Goal: Information Seeking & Learning: Learn about a topic

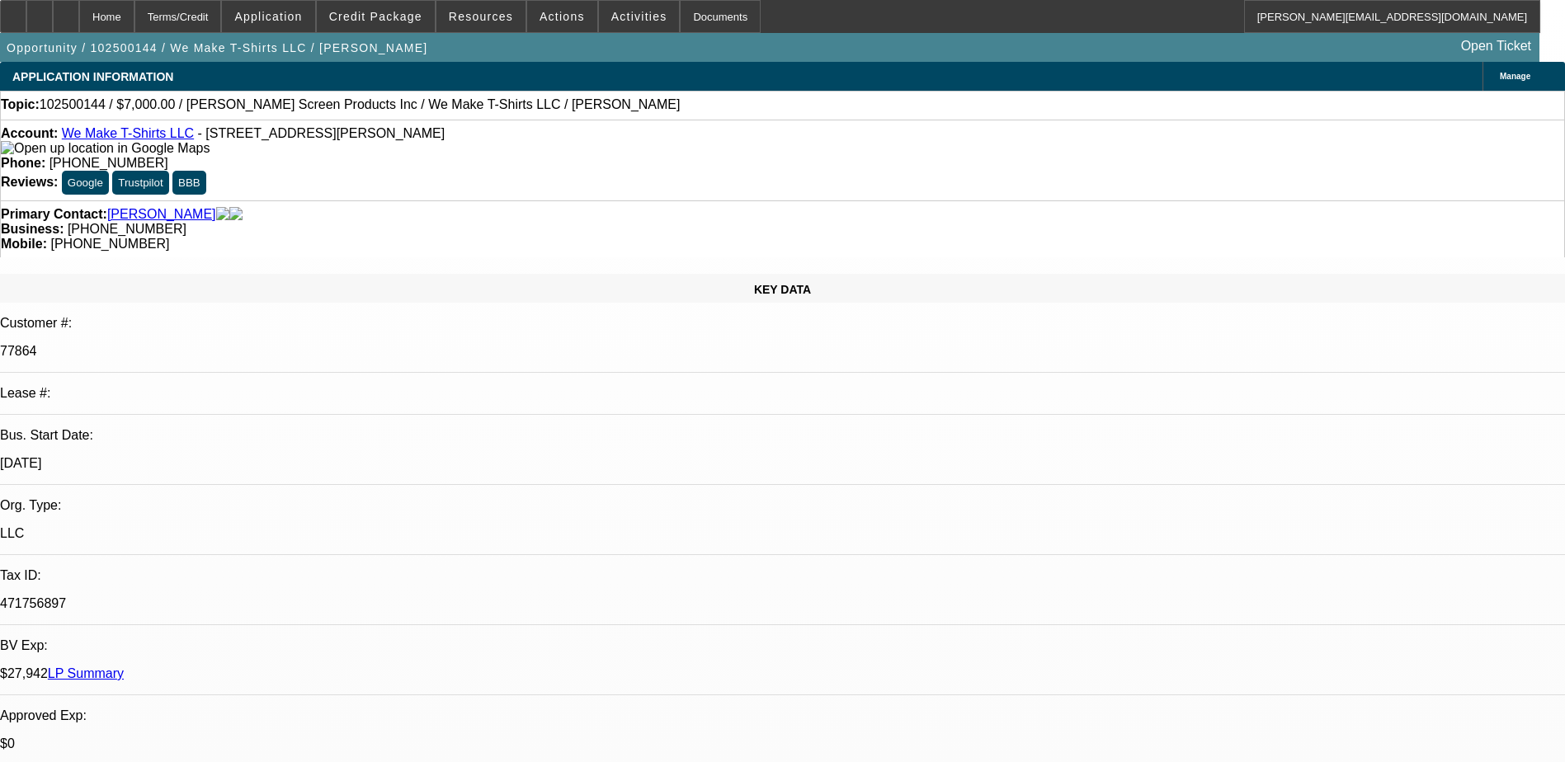
select select "0"
select select "2"
select select "0.1"
select select "1"
select select "2"
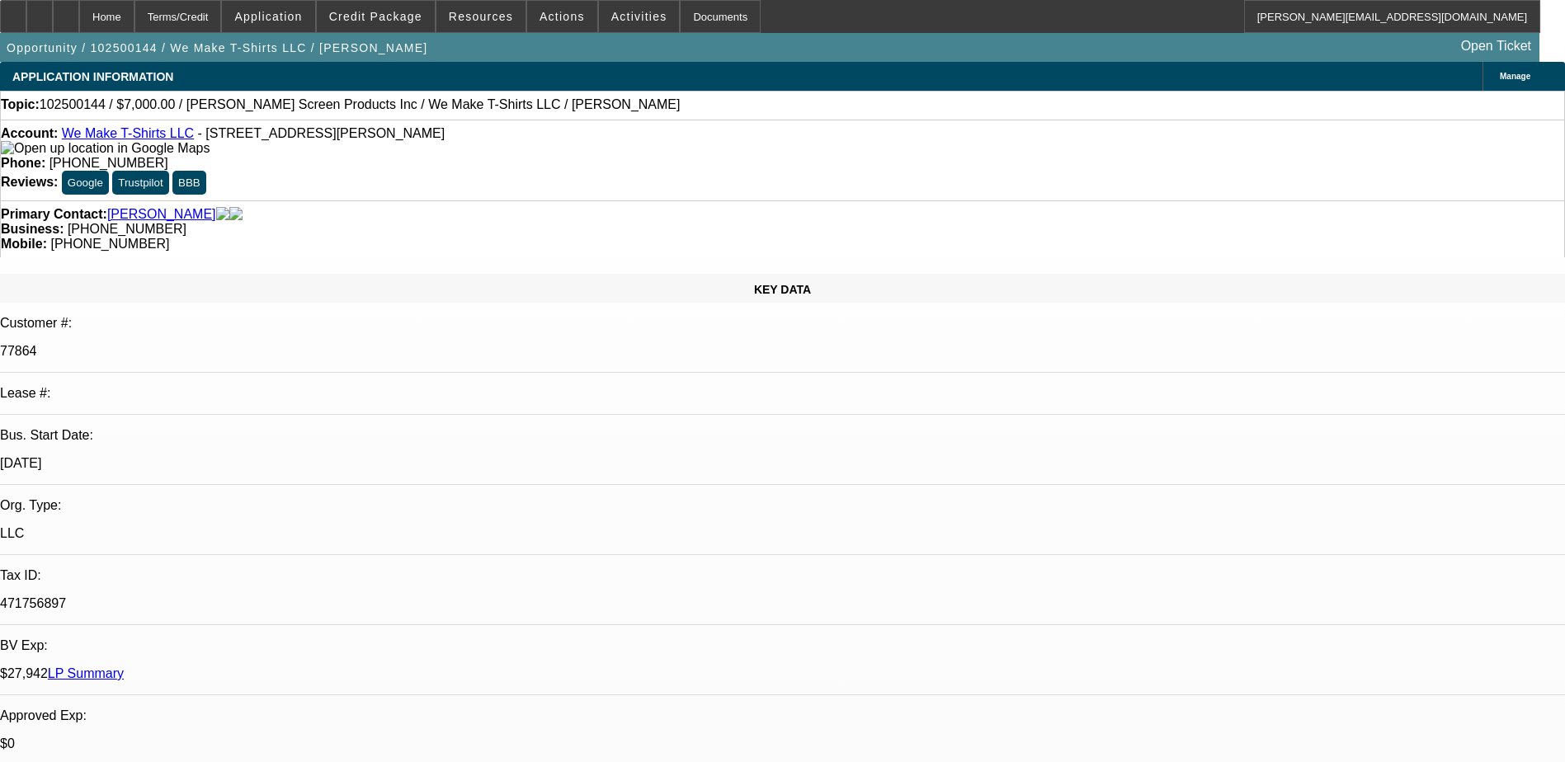
select select "4"
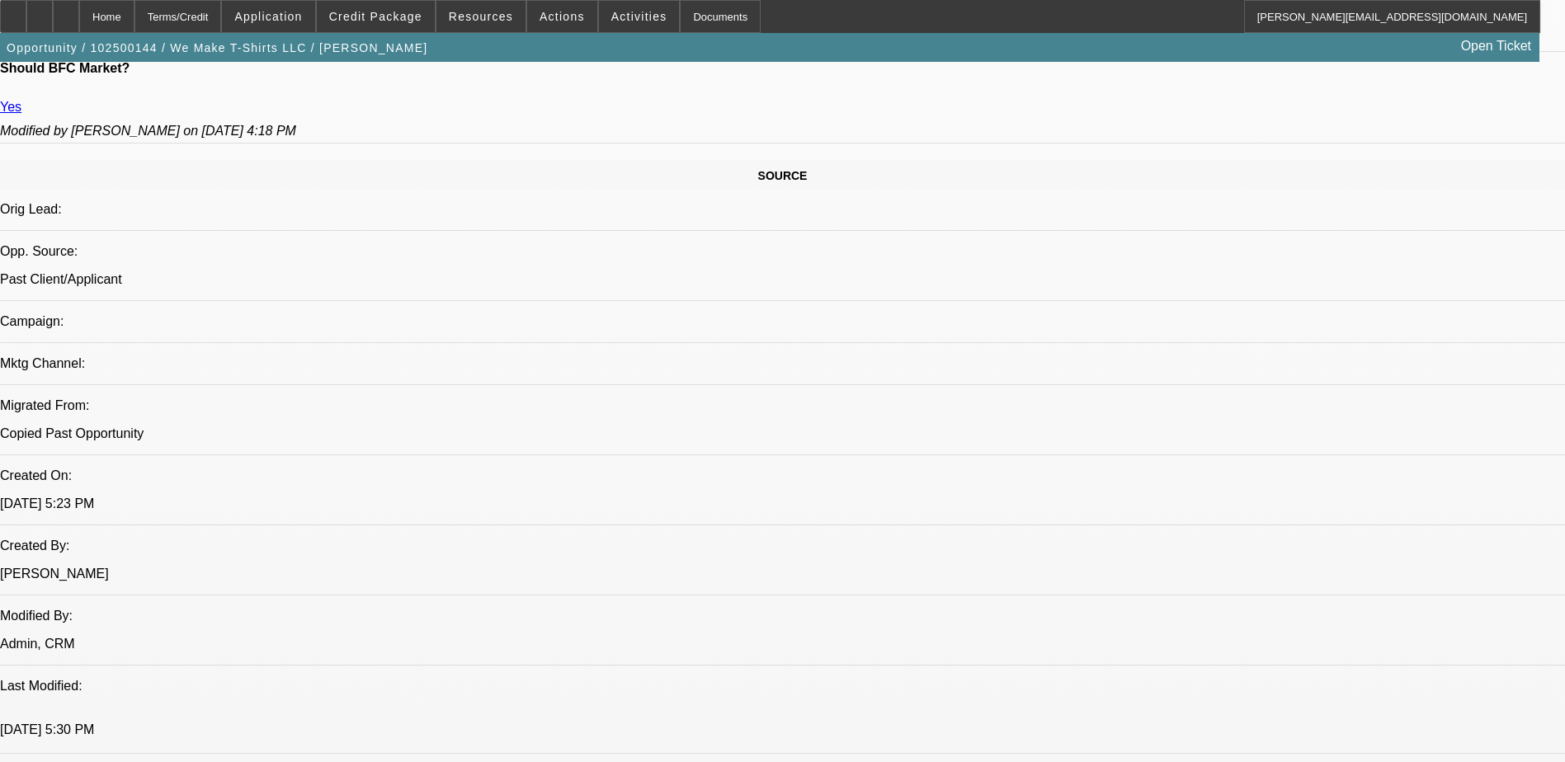
scroll to position [677, 0]
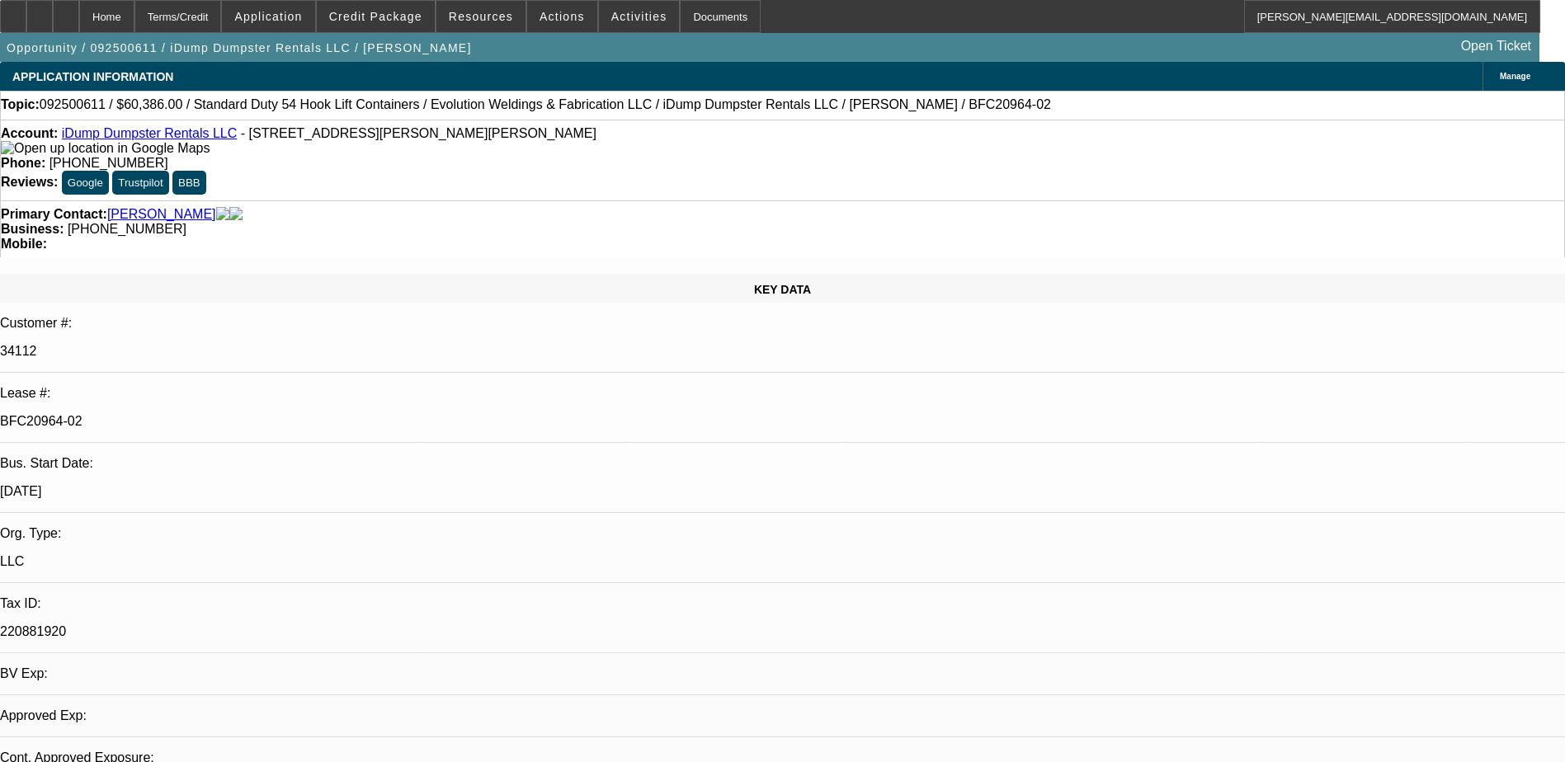
select select "0"
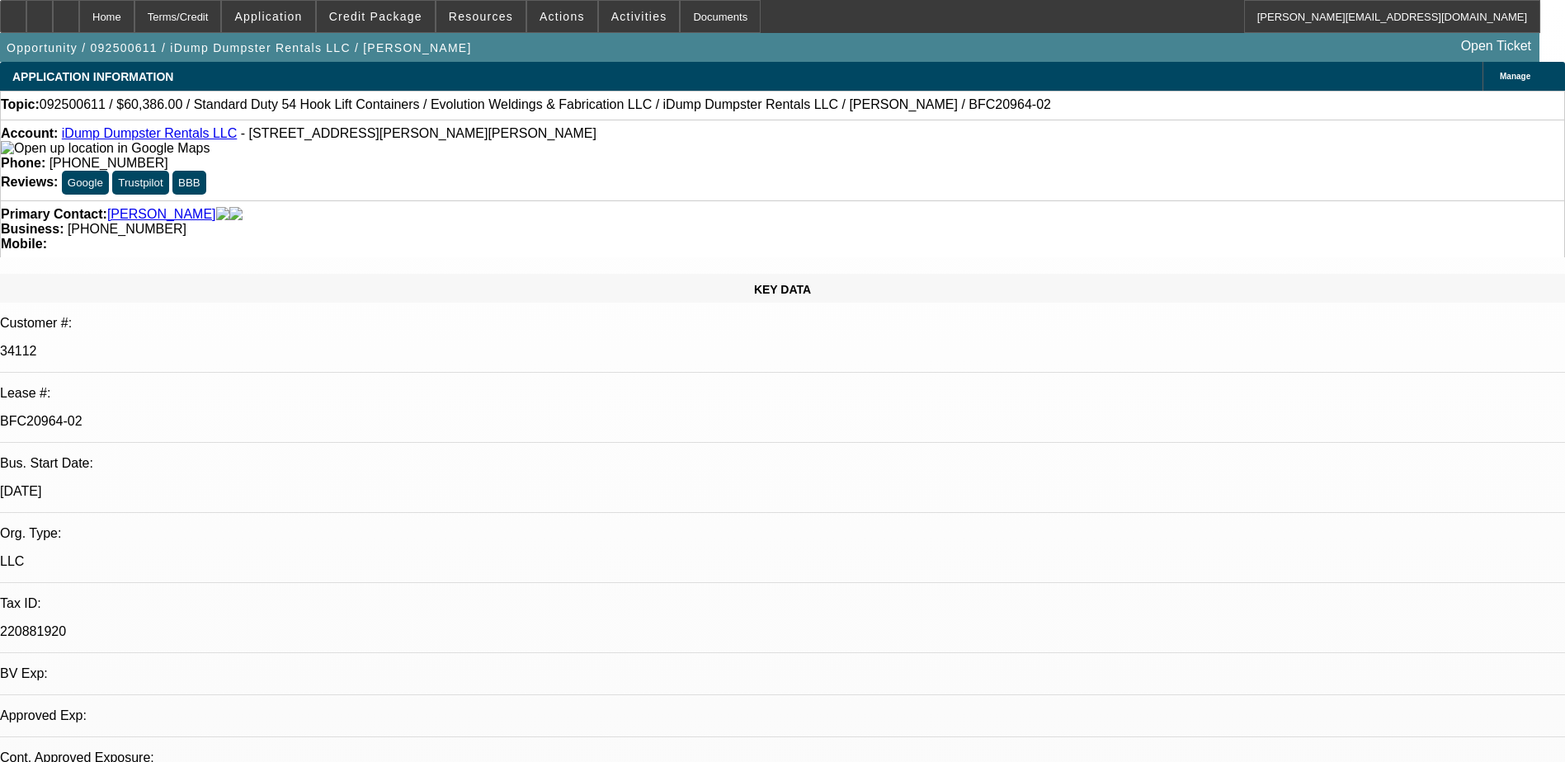
select select "0"
select select "1"
select select "6"
select select "1"
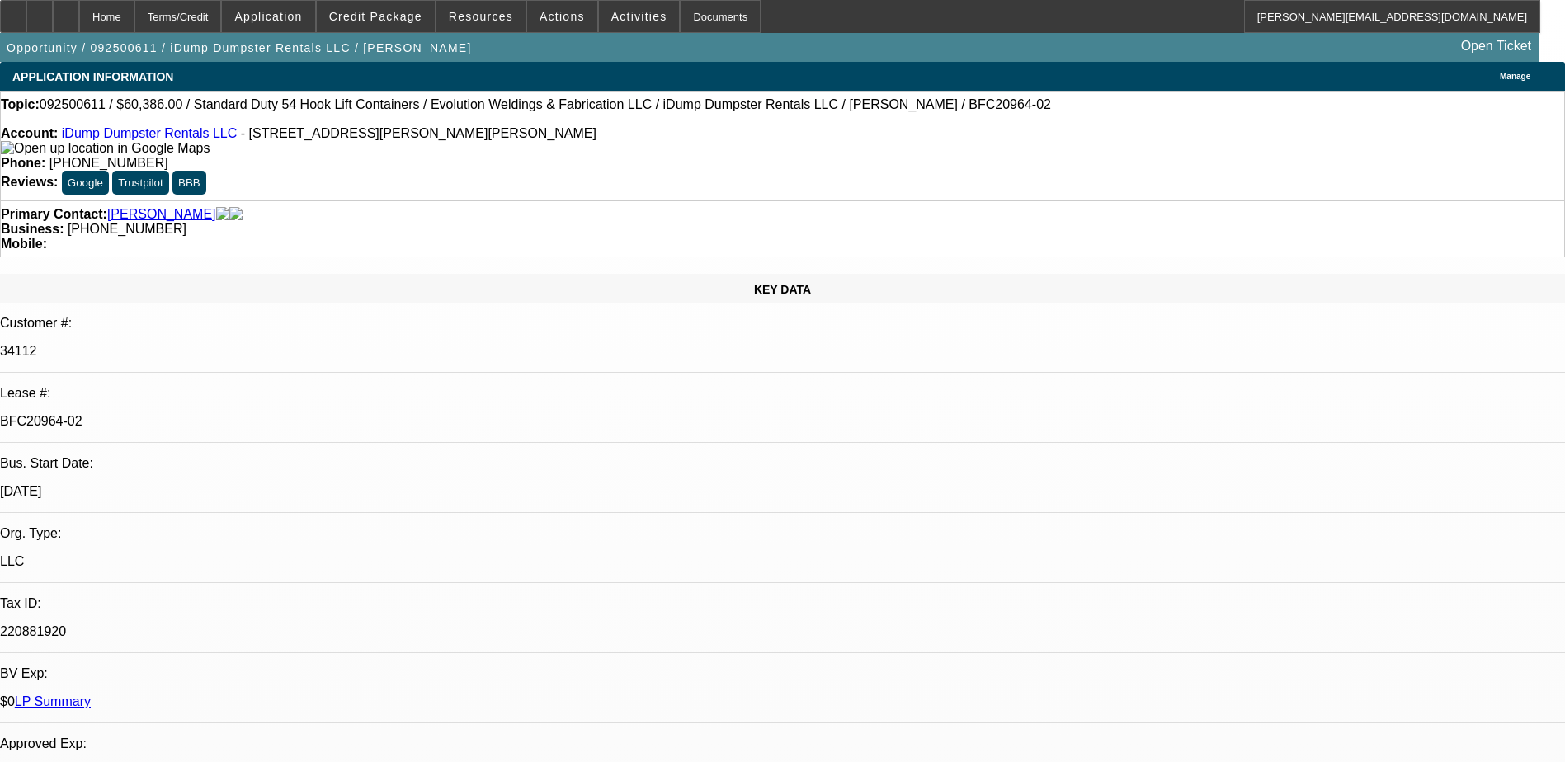
select select "1"
select select "6"
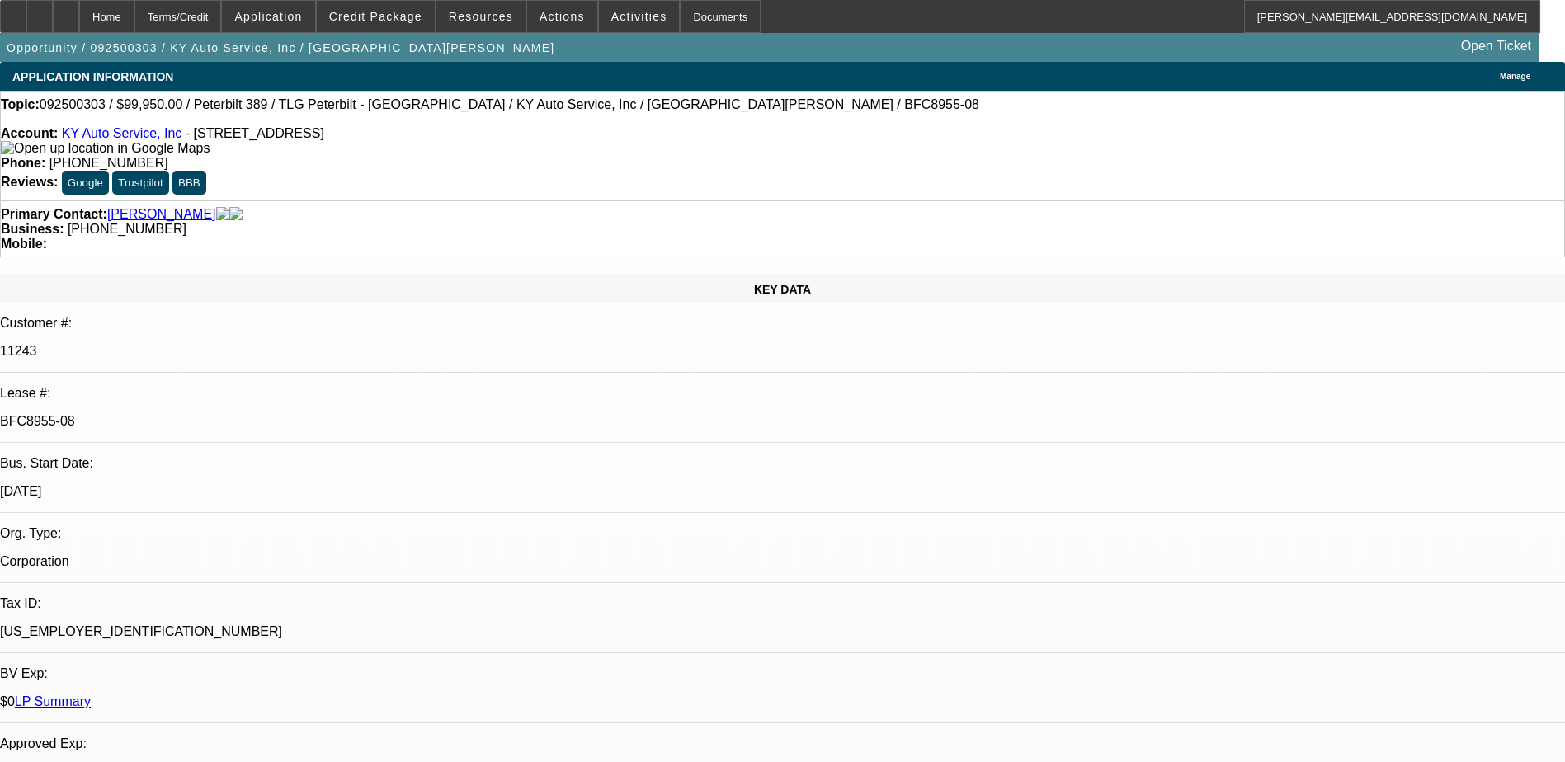
select select "0"
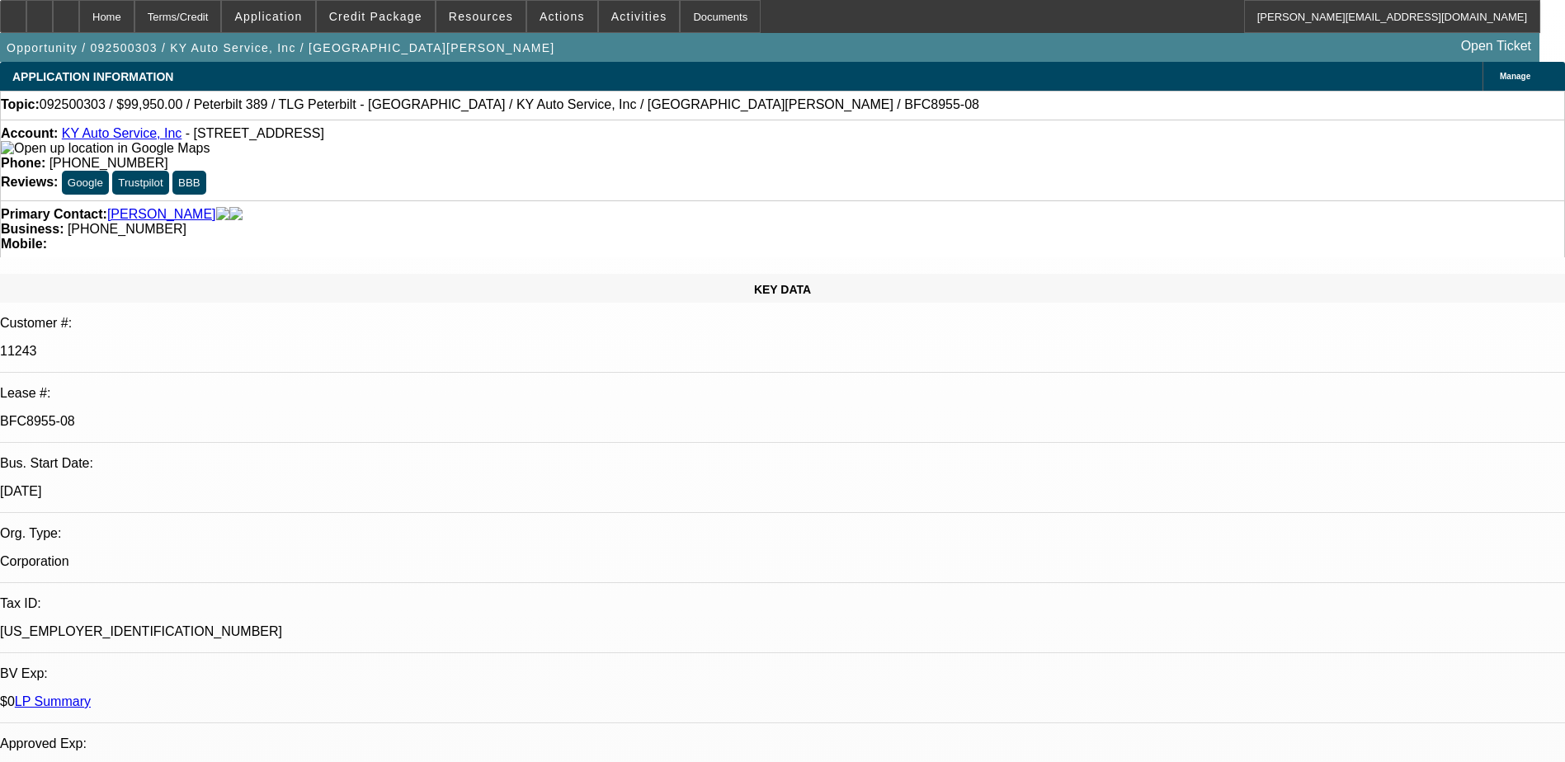
select select "0"
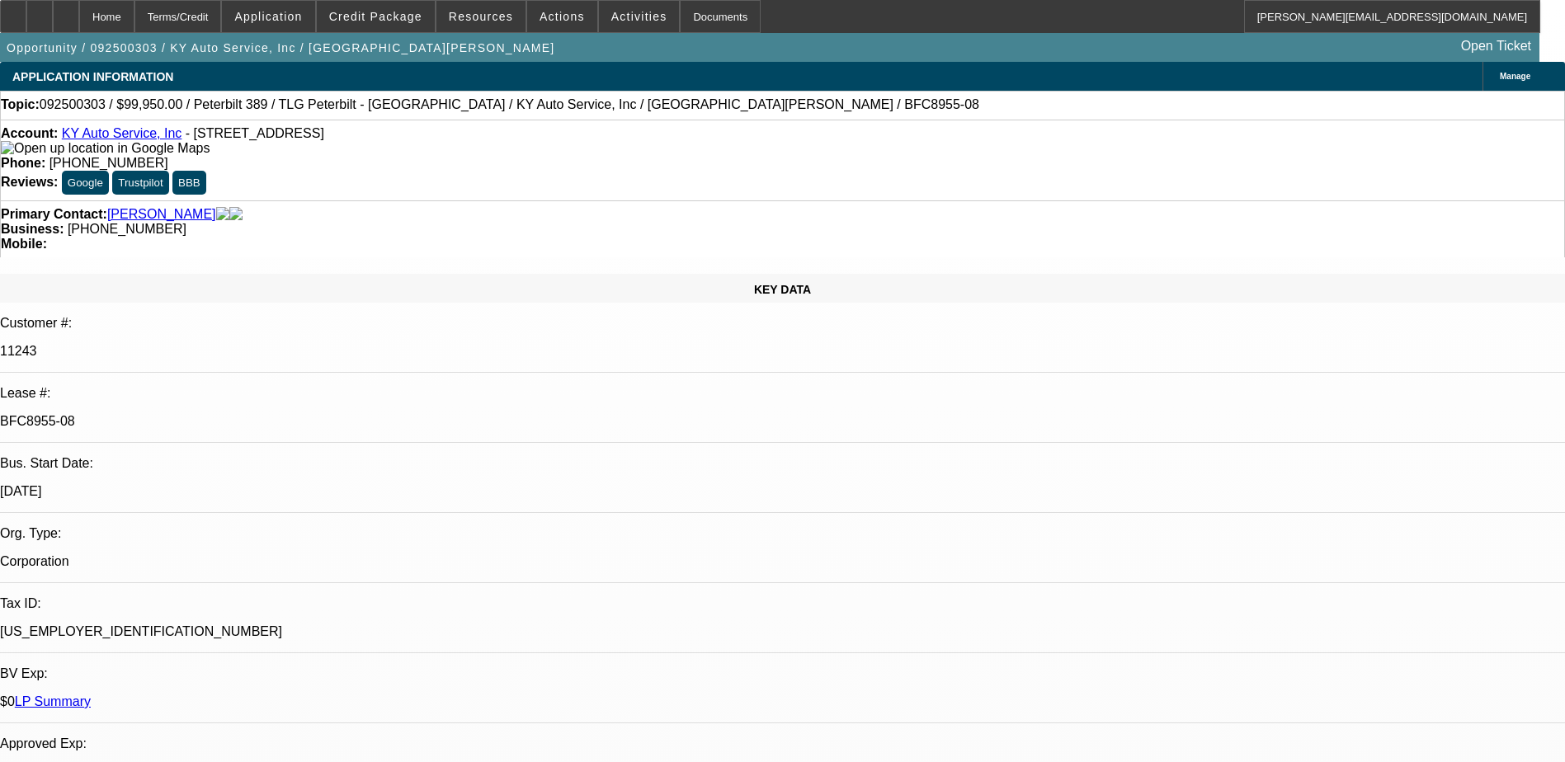
select select "0"
select select "1"
select select "6"
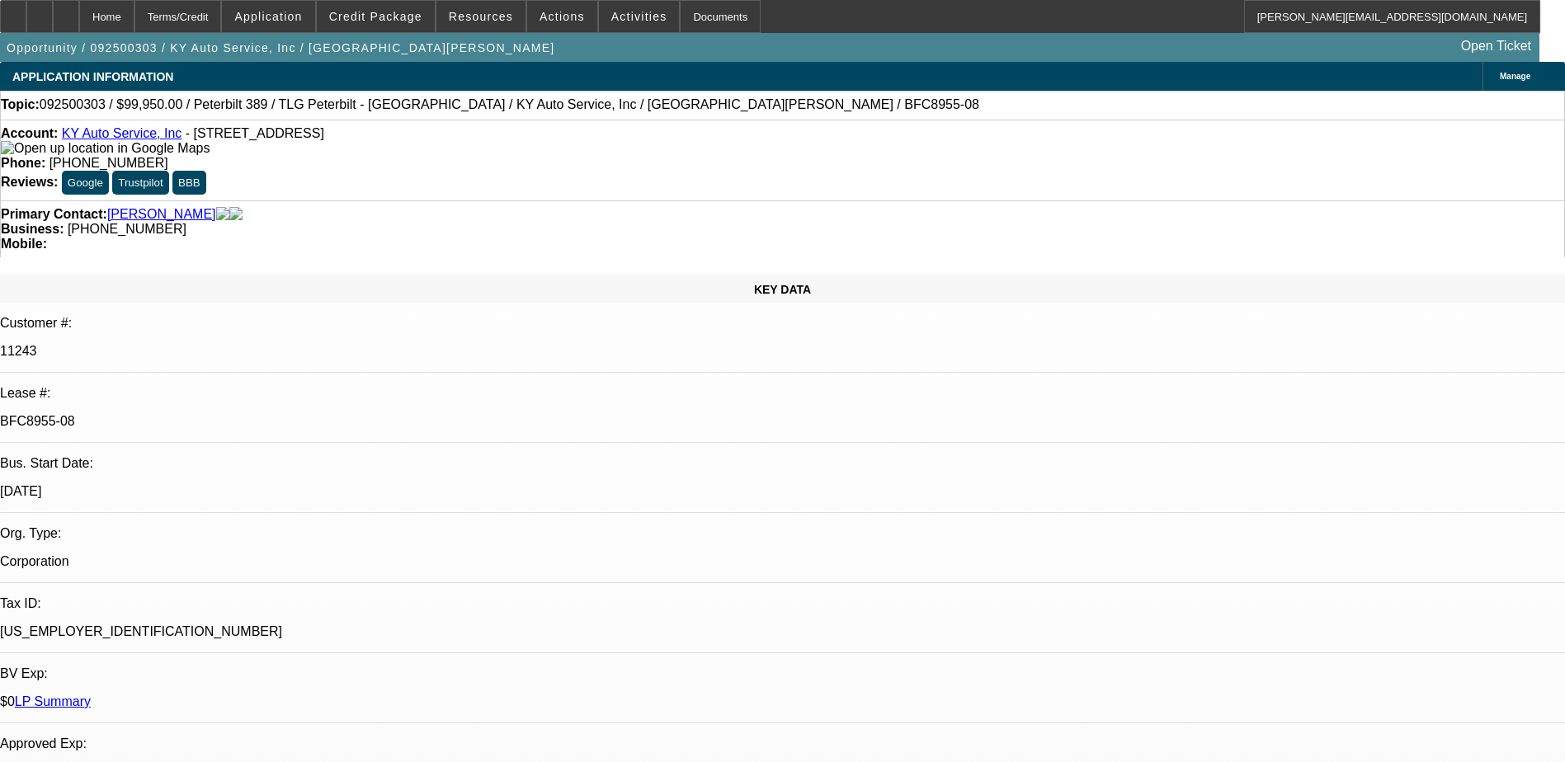
select select "1"
select select "2"
select select "6"
select select "1"
select select "2"
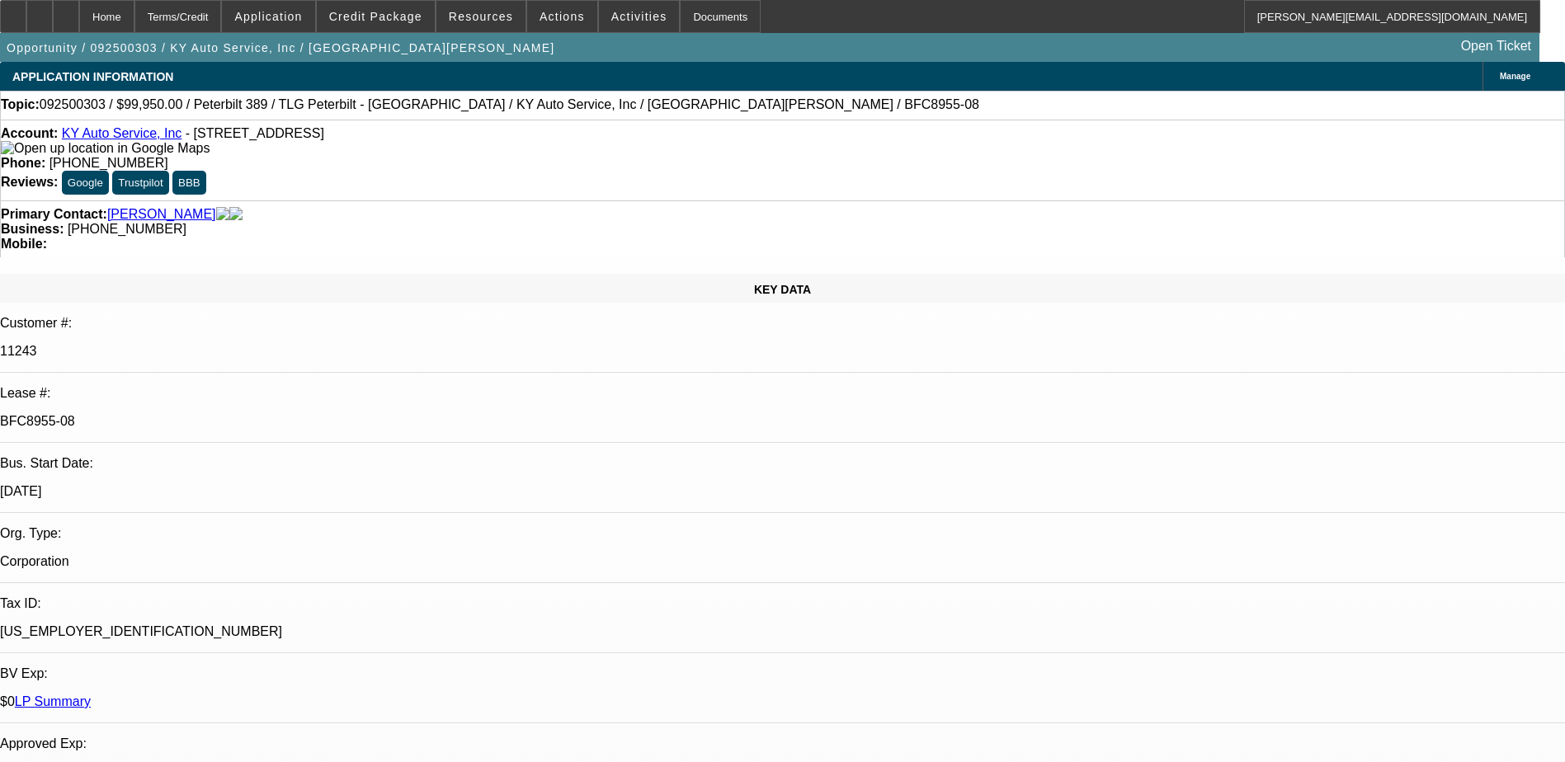
select select "6"
select select "1"
select select "2"
select select "6"
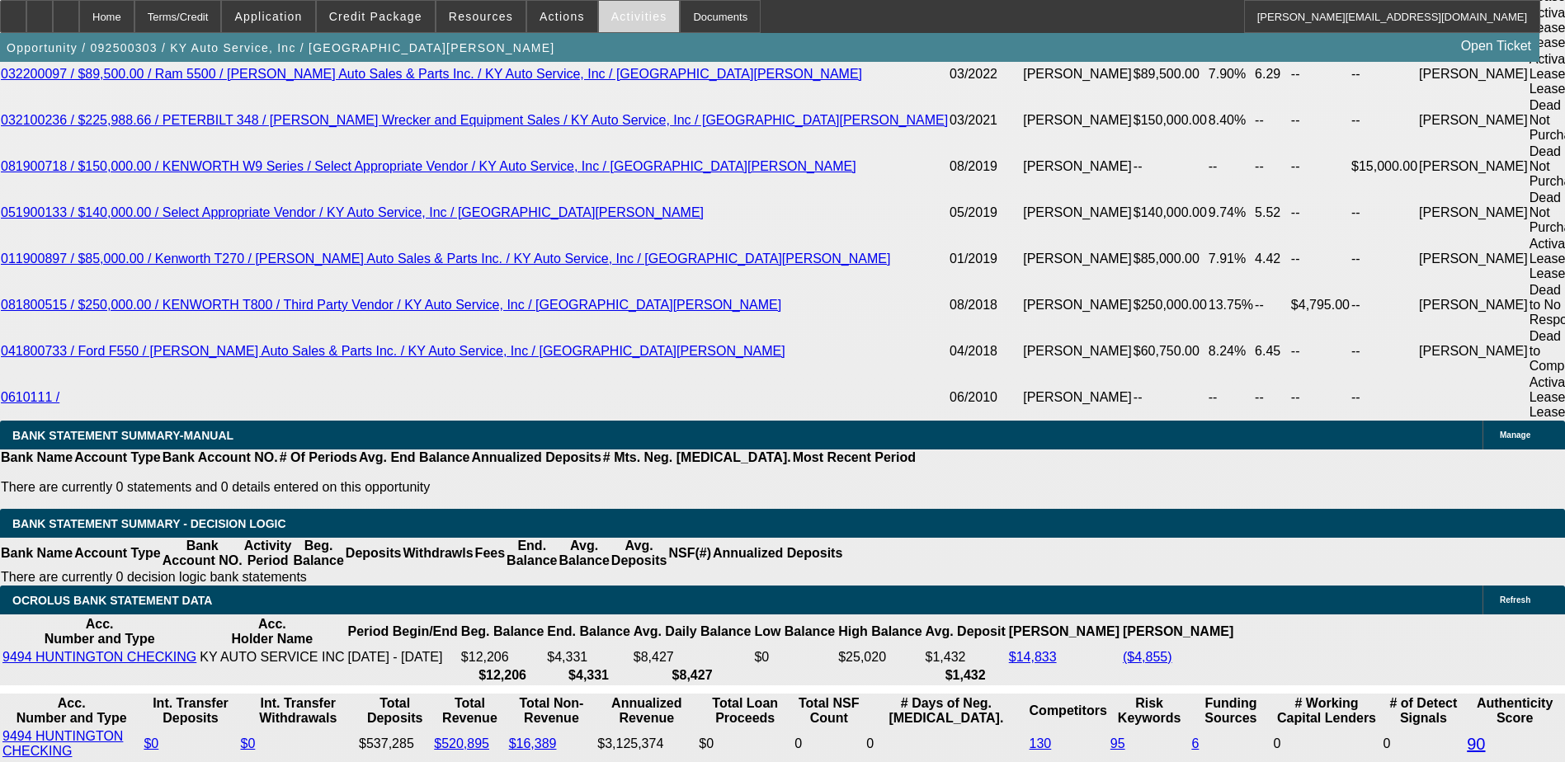
scroll to position [3135, 0]
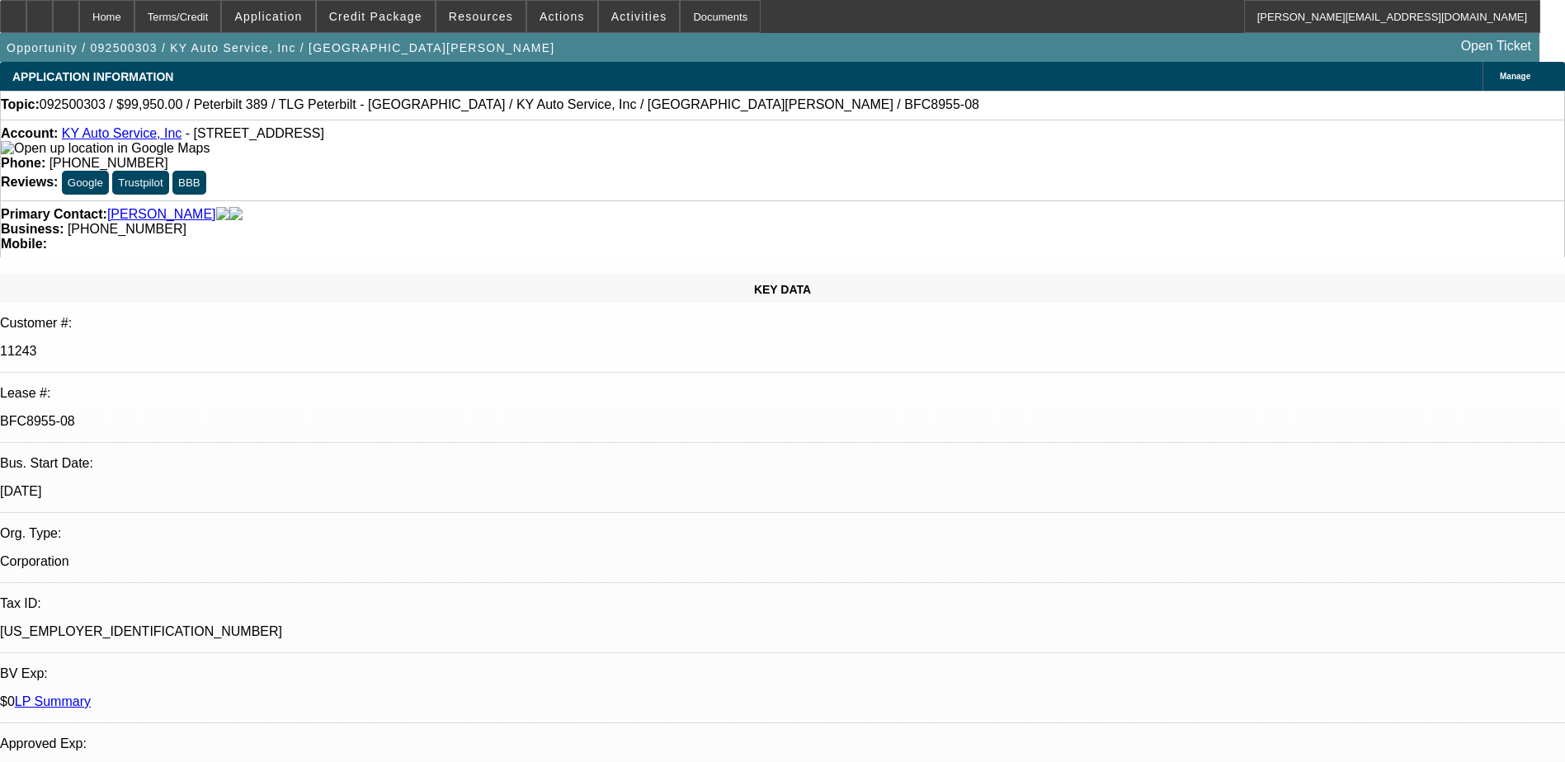
select select "0"
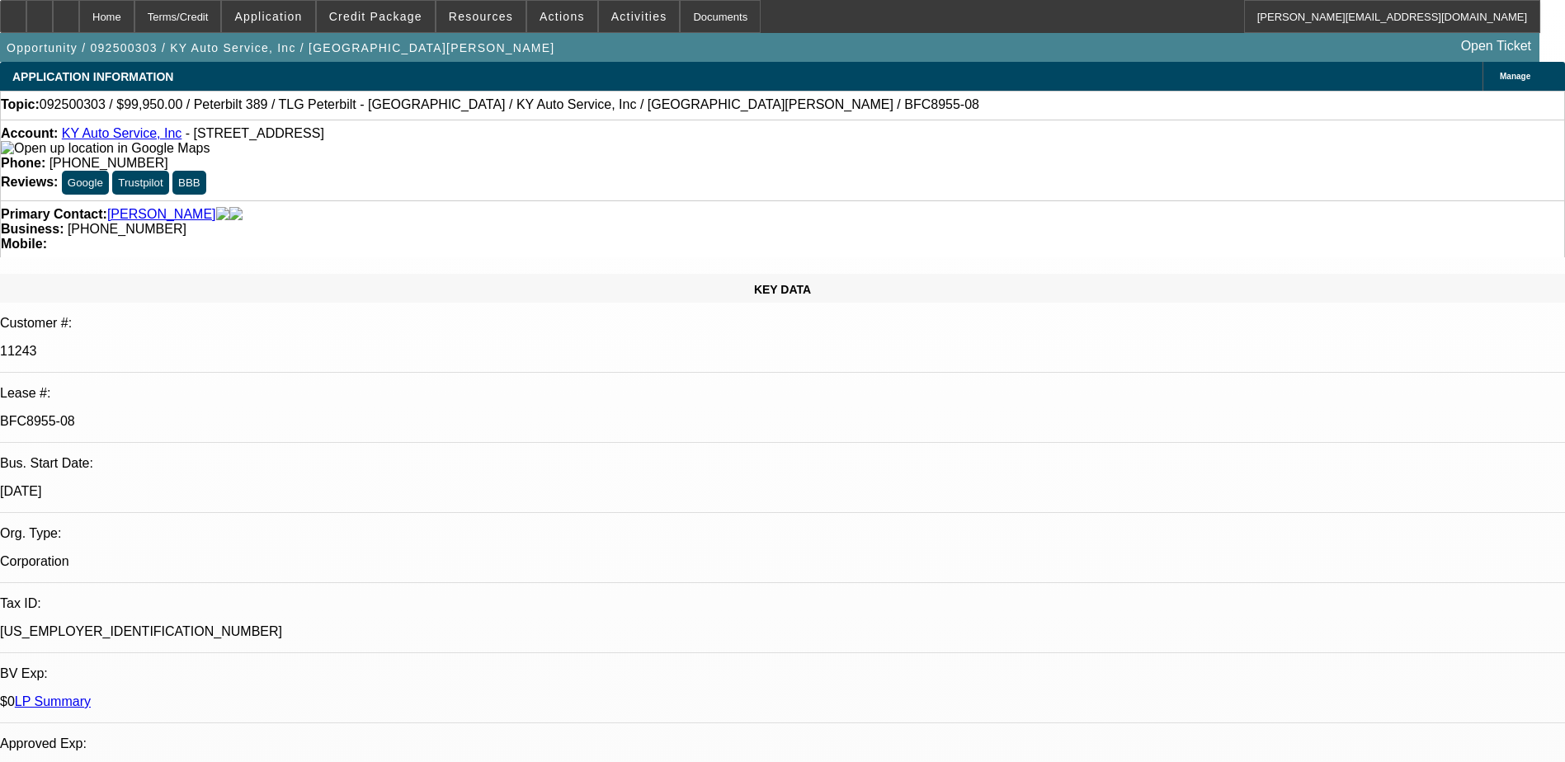
select select "0"
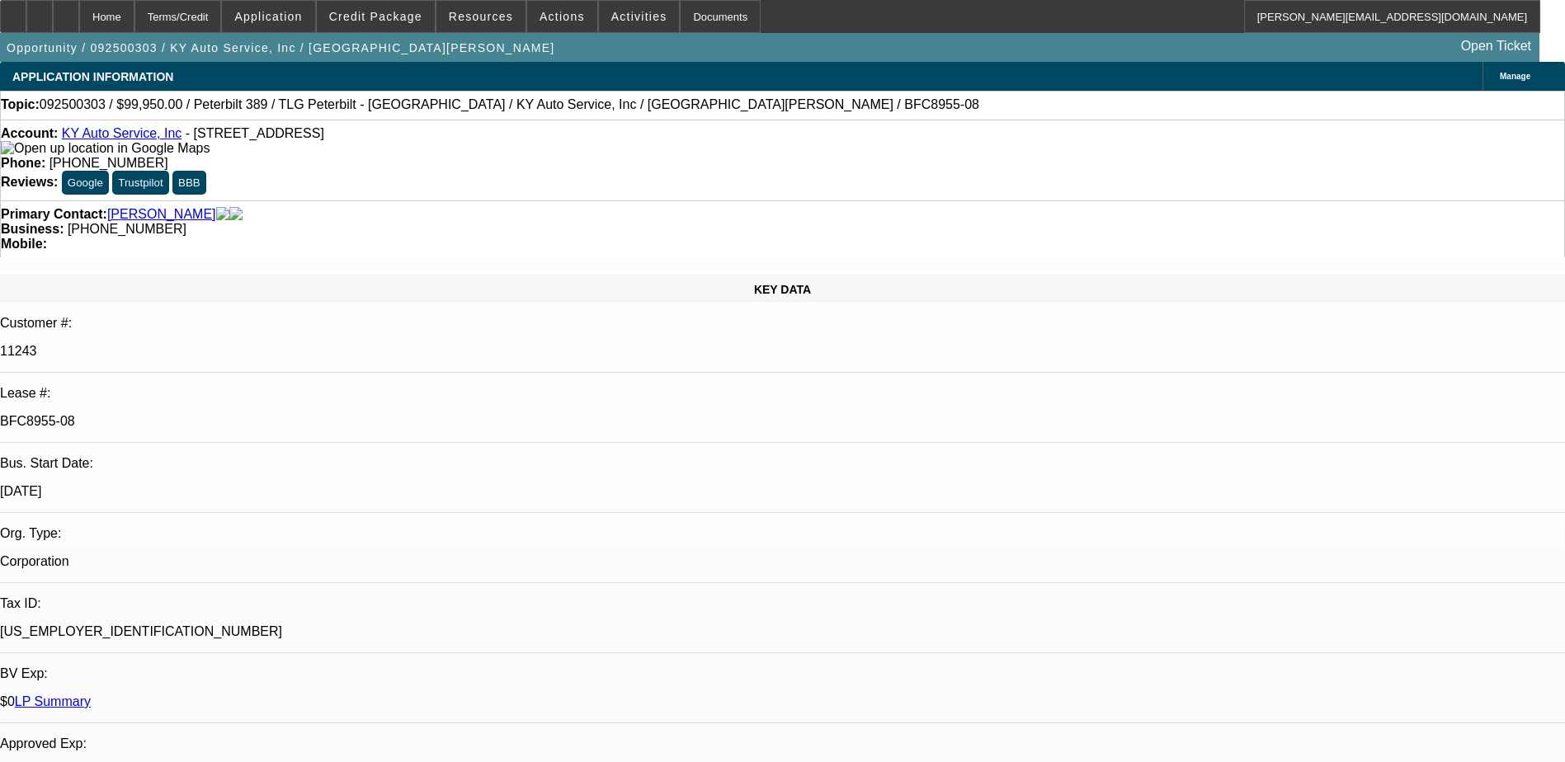
select select "0"
select select "1"
select select "6"
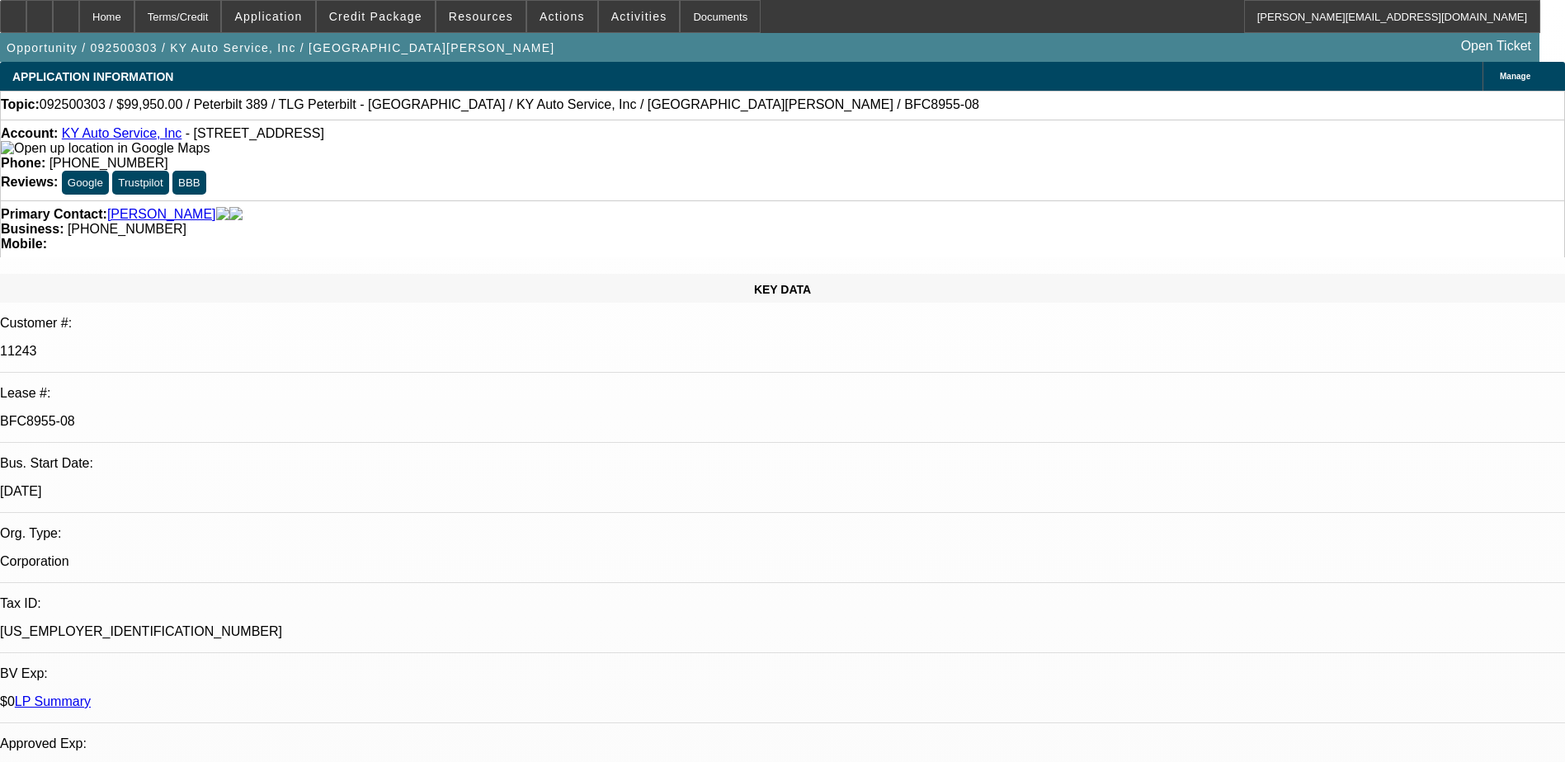
select select "1"
select select "2"
select select "6"
select select "1"
select select "2"
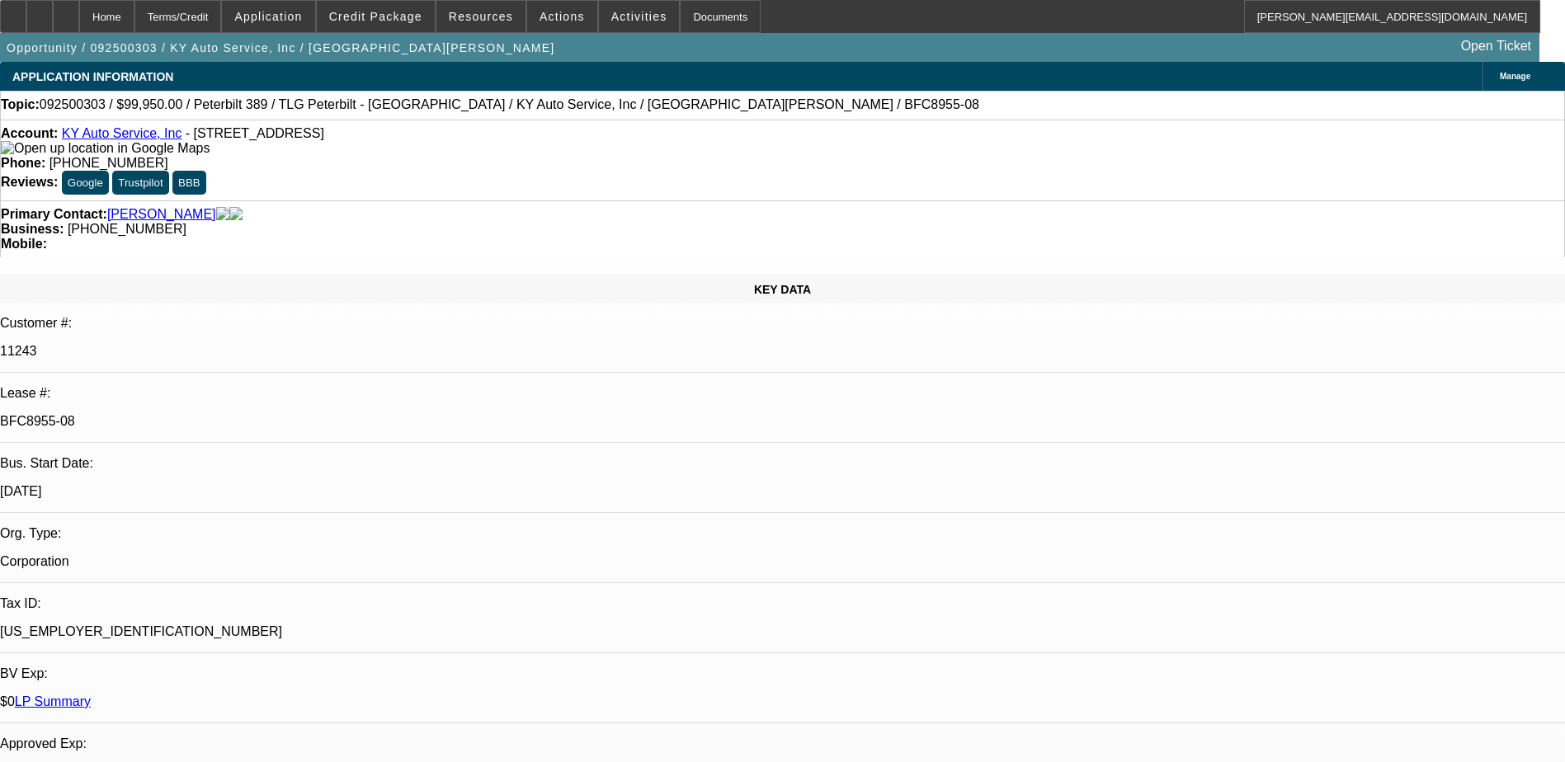
select select "6"
select select "1"
select select "2"
select select "6"
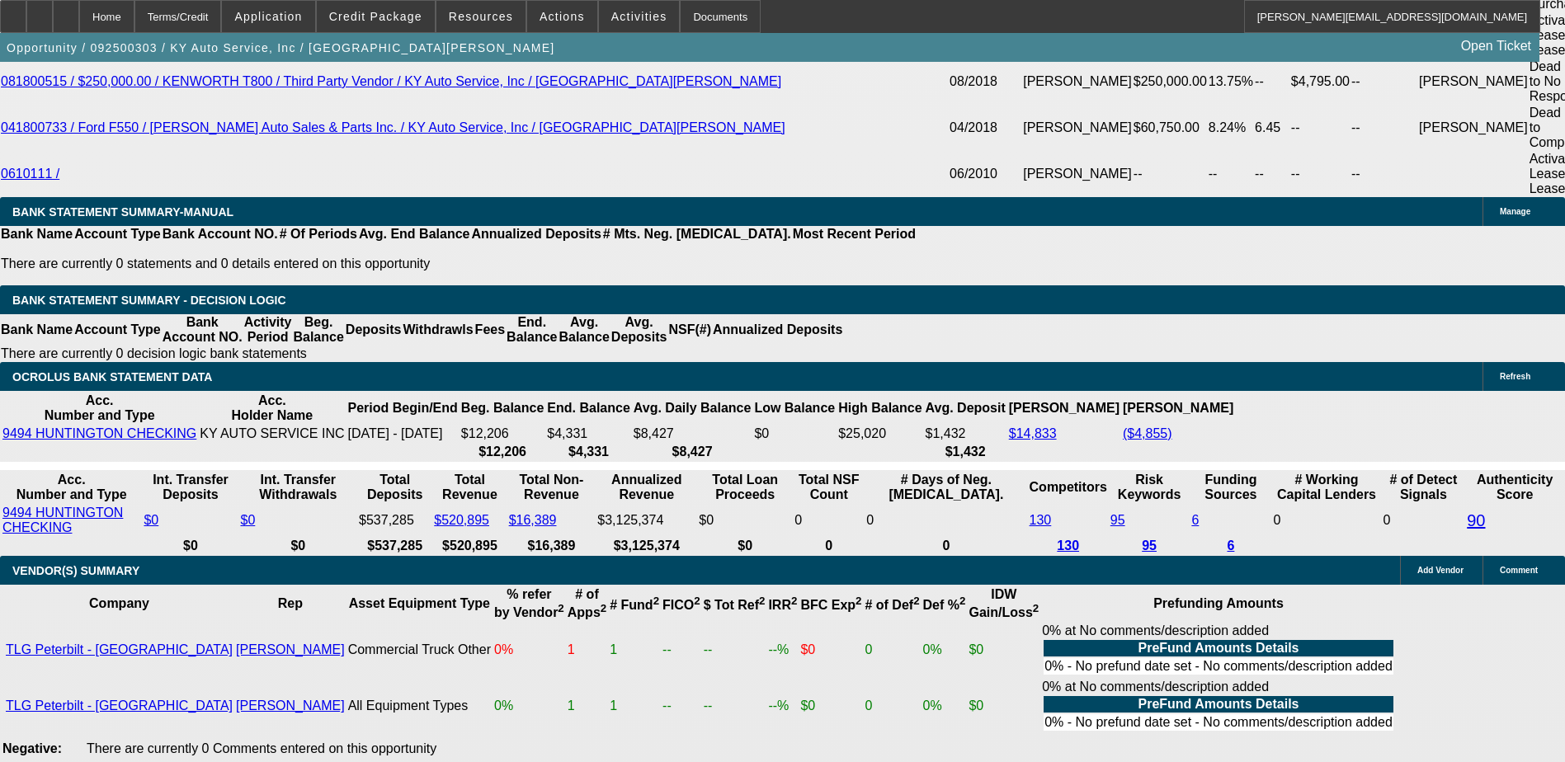
scroll to position [3630, 0]
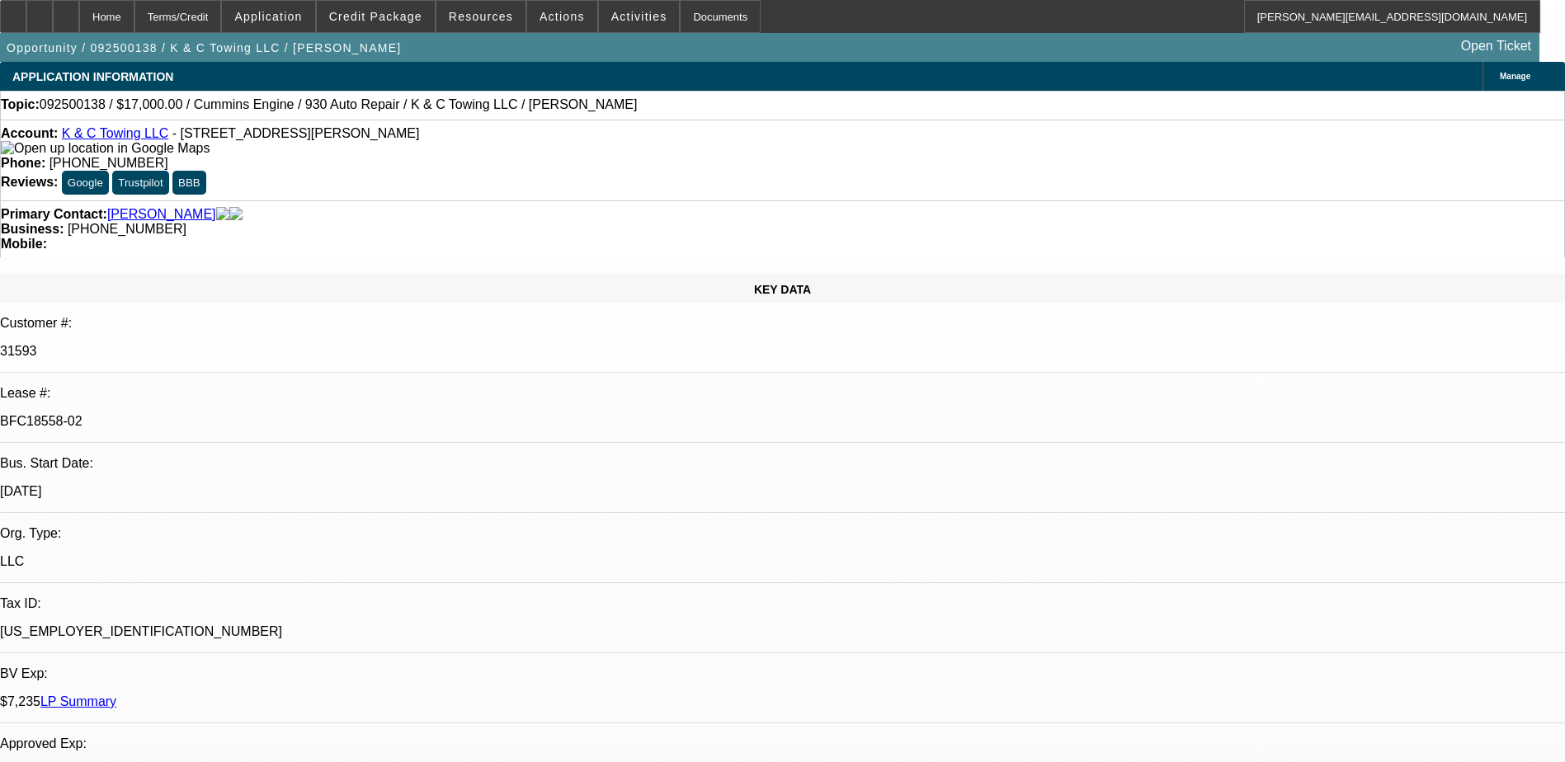
select select "0"
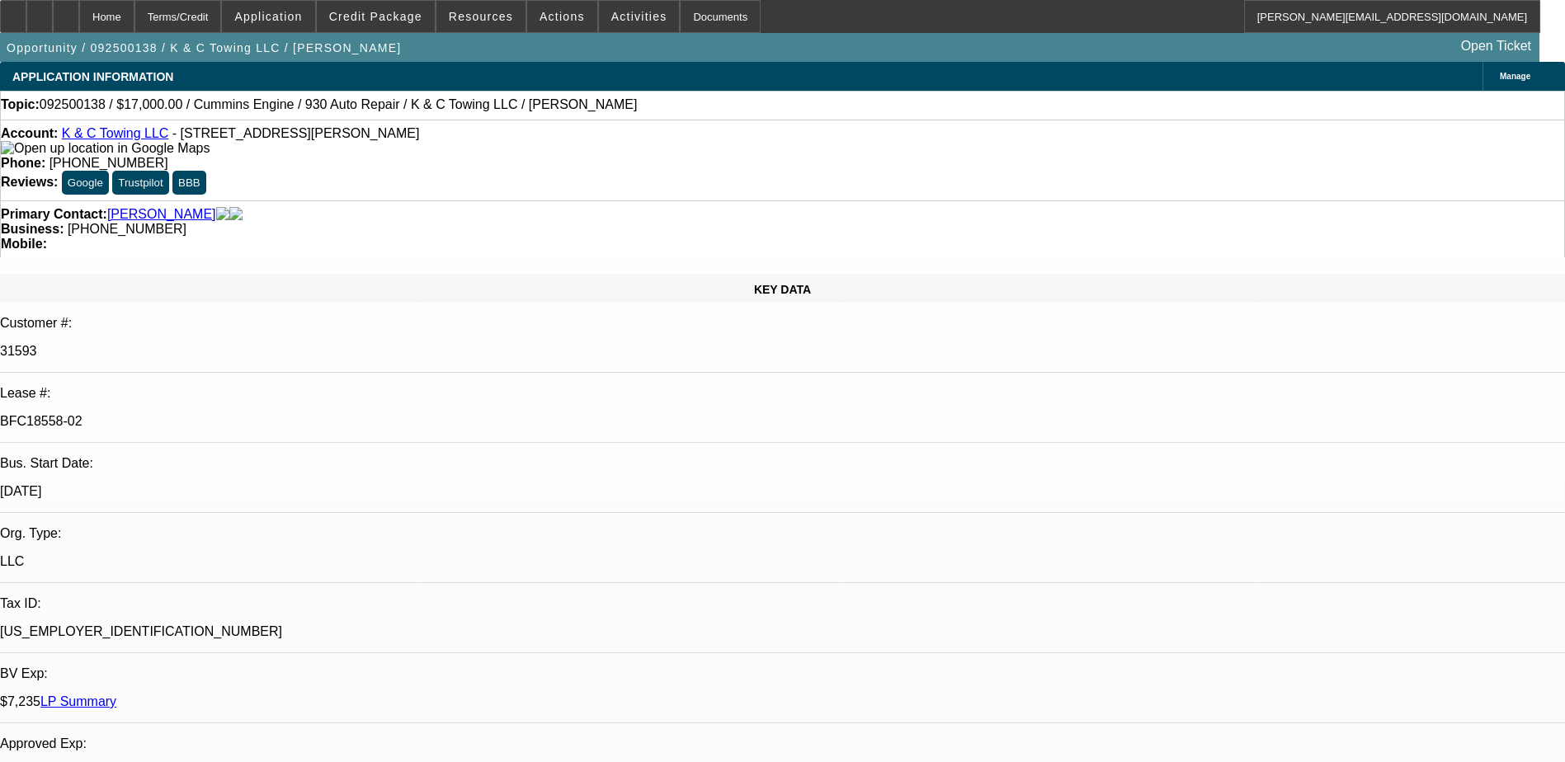
select select "0"
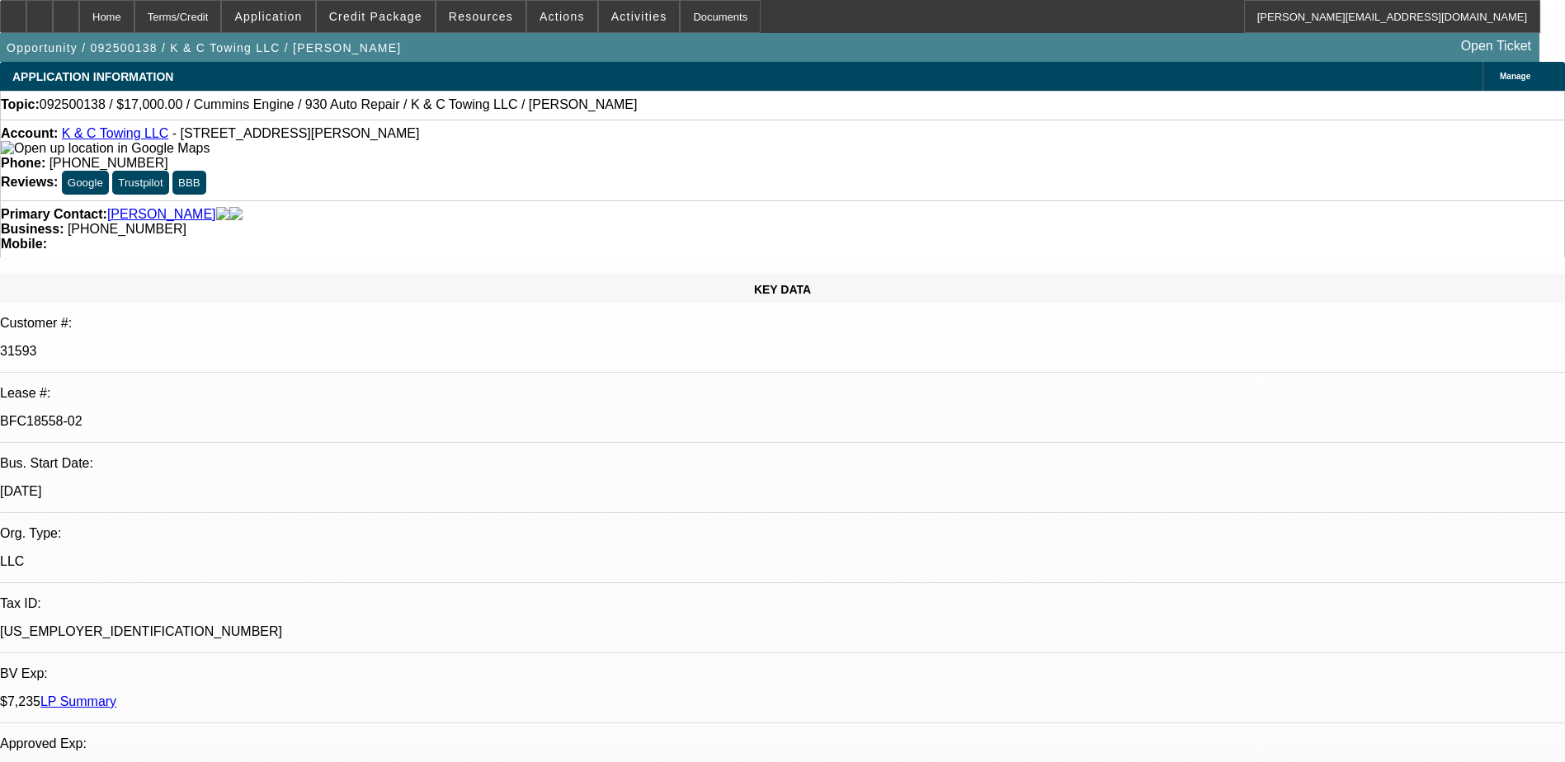
select select "0"
select select "1"
select select "2"
select select "6"
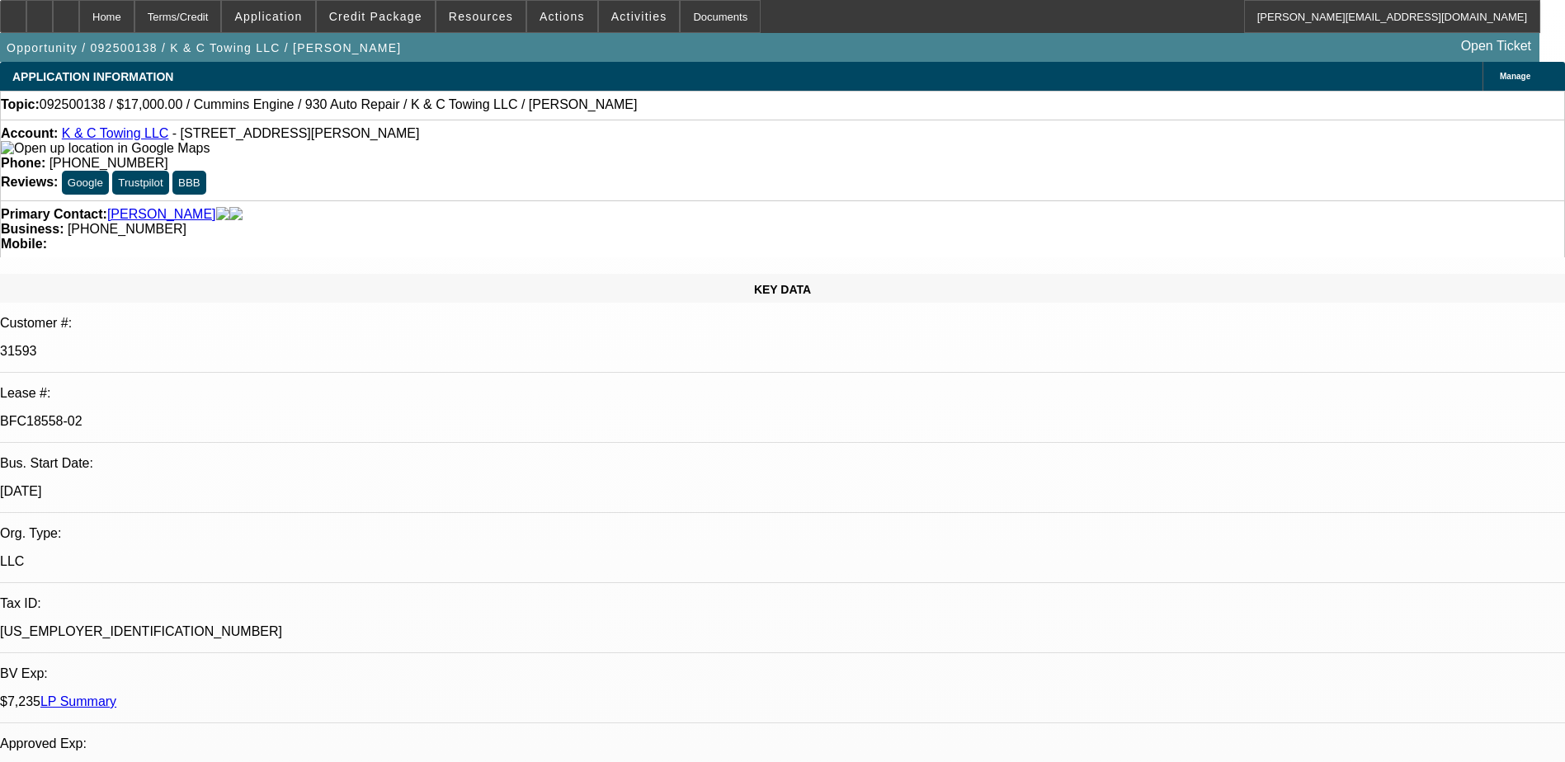
select select "1"
select select "2"
select select "6"
select select "1"
select select "2"
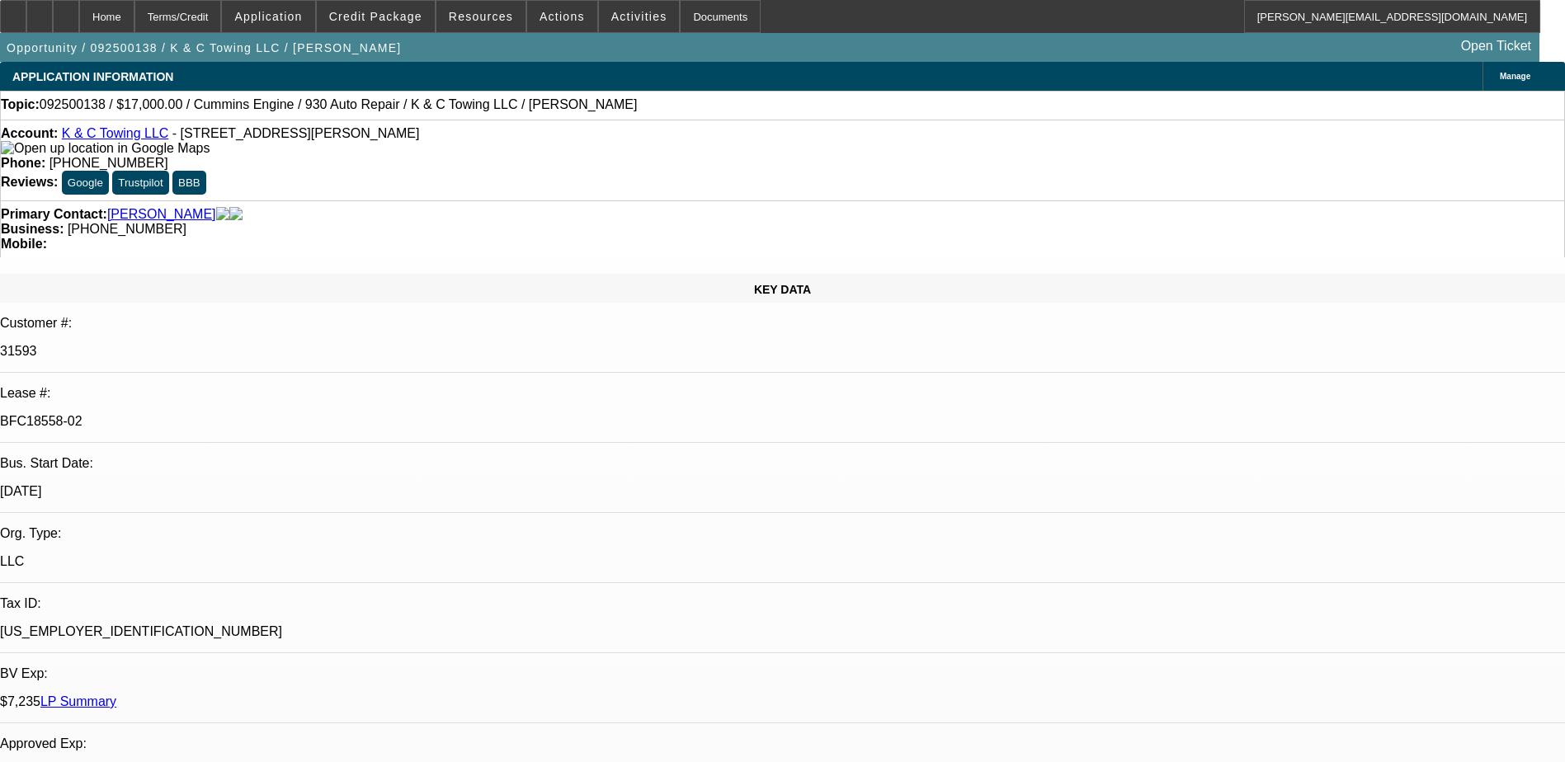
select select "6"
select select "1"
select select "2"
select select "6"
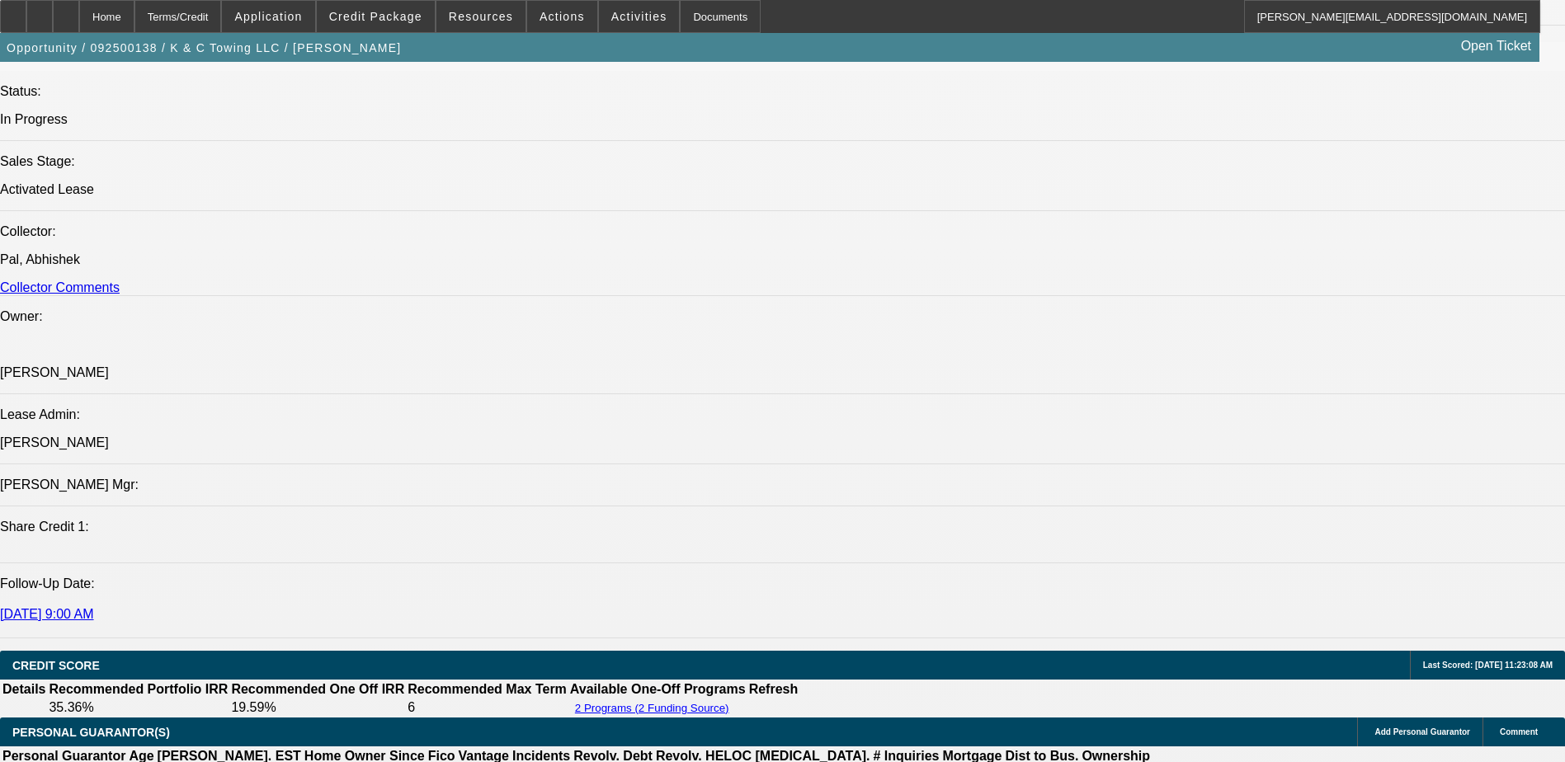
scroll to position [1650, 0]
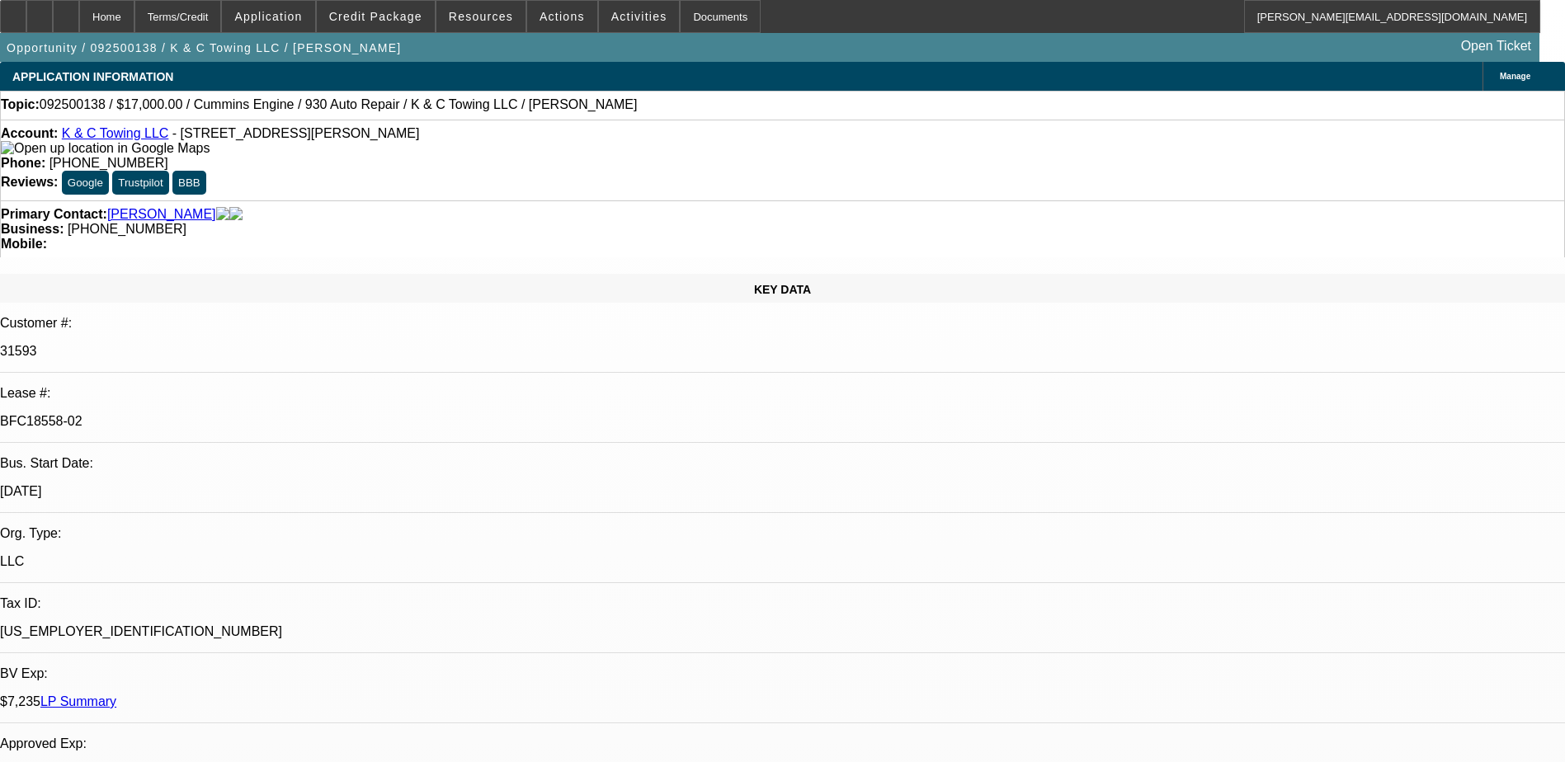
select select "0"
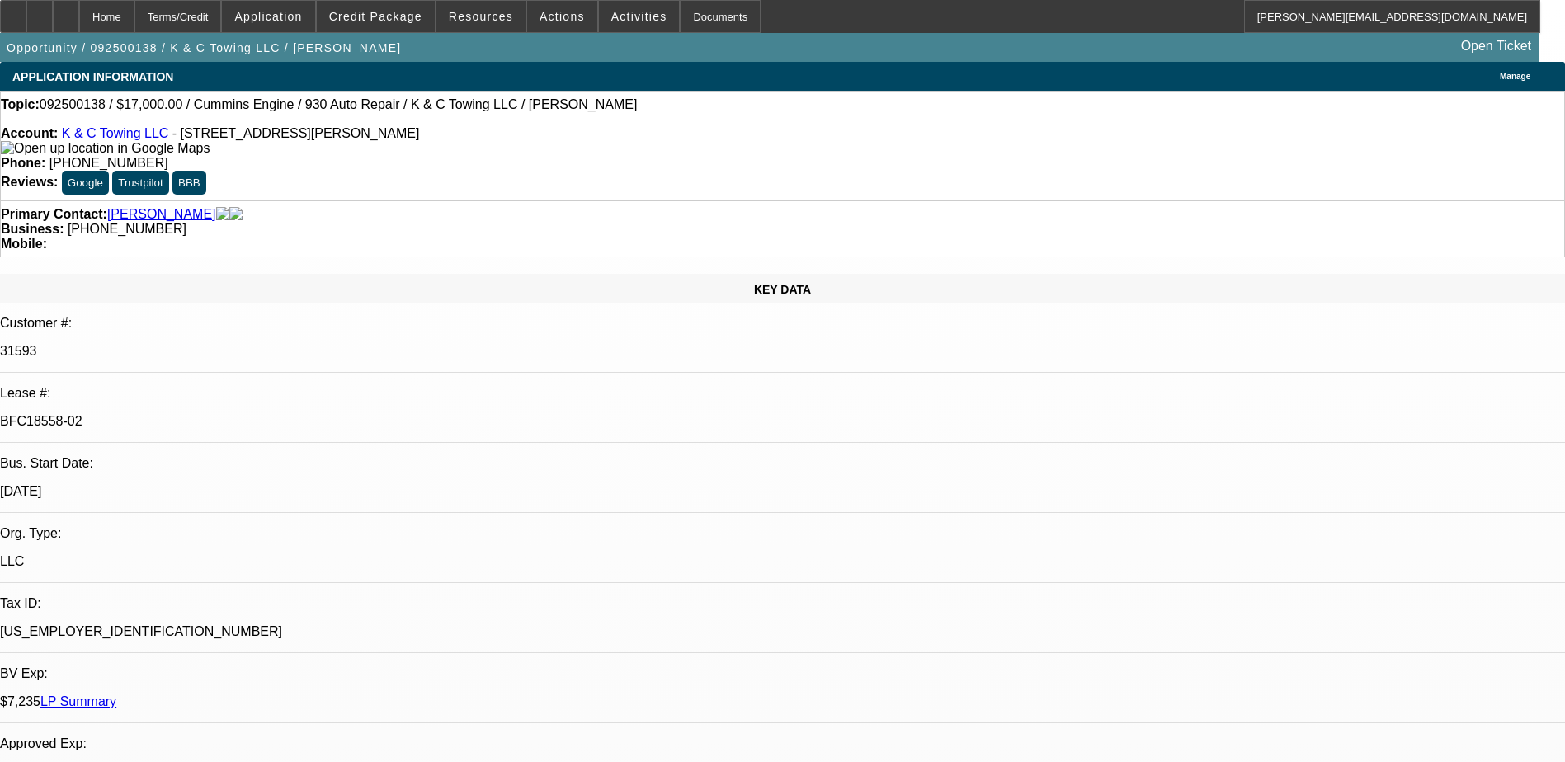
select select "0"
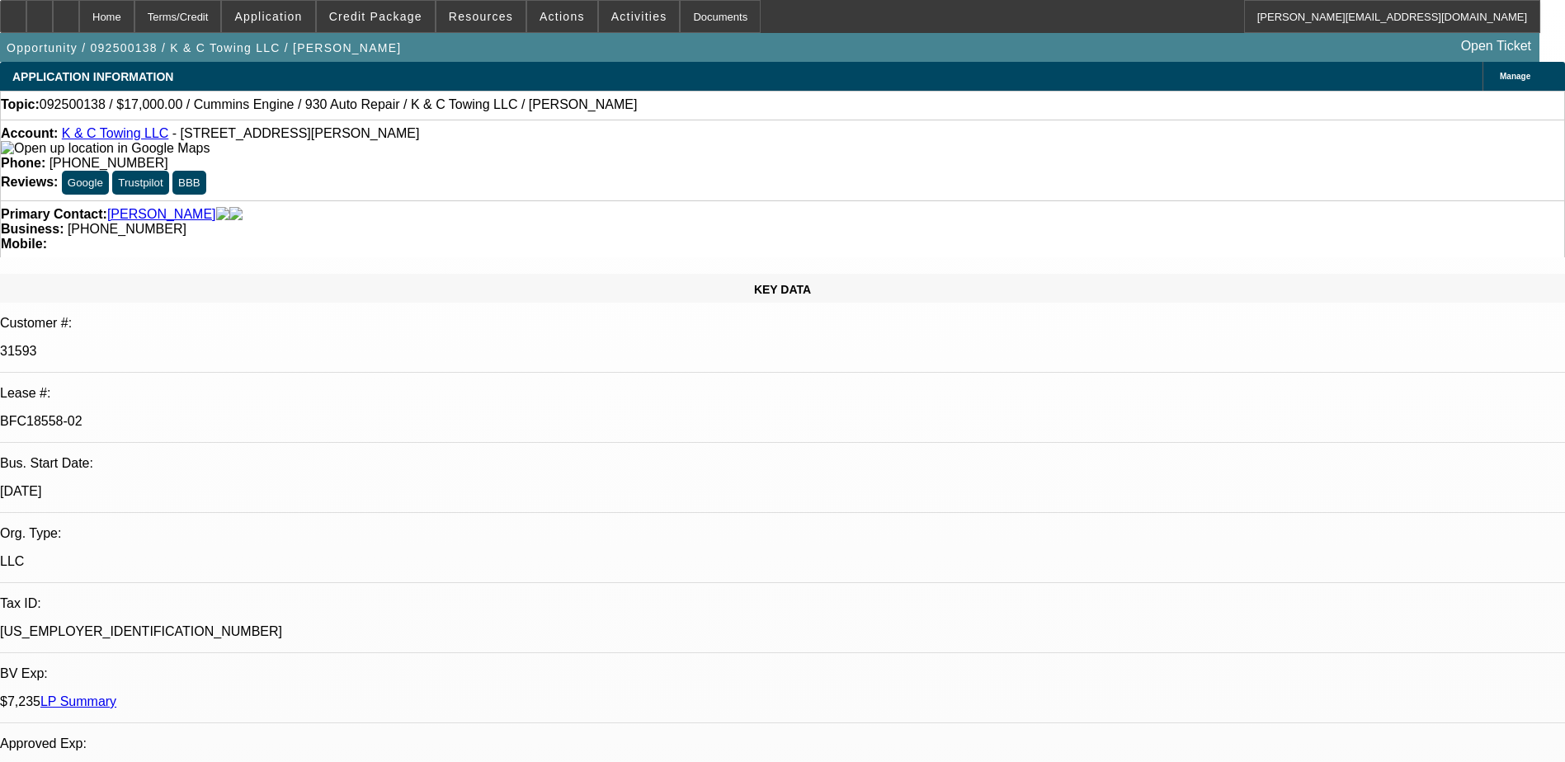
select select "0"
select select "1"
select select "2"
select select "1"
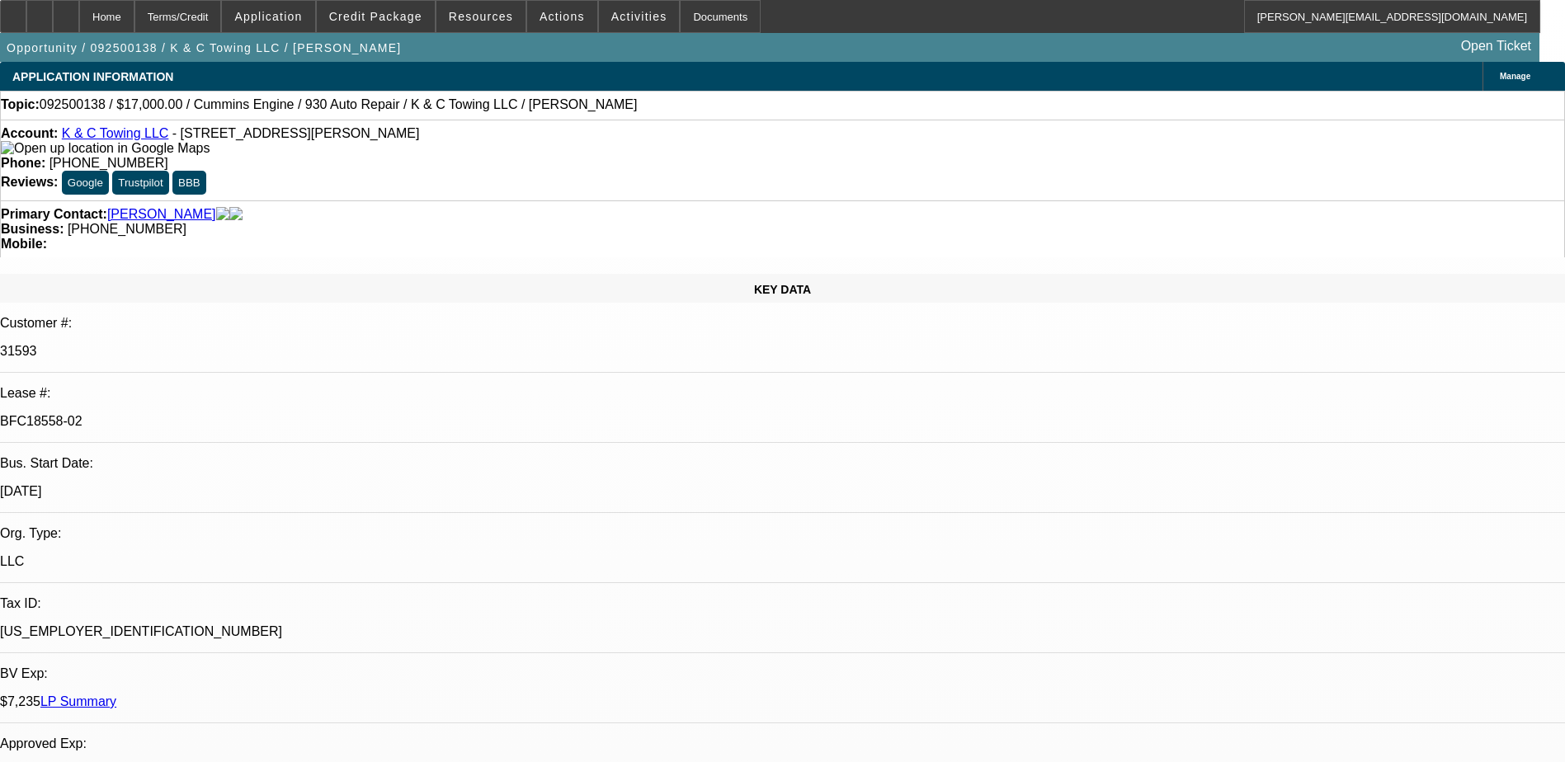
select select "2"
select select "1"
select select "2"
select select "1"
select select "2"
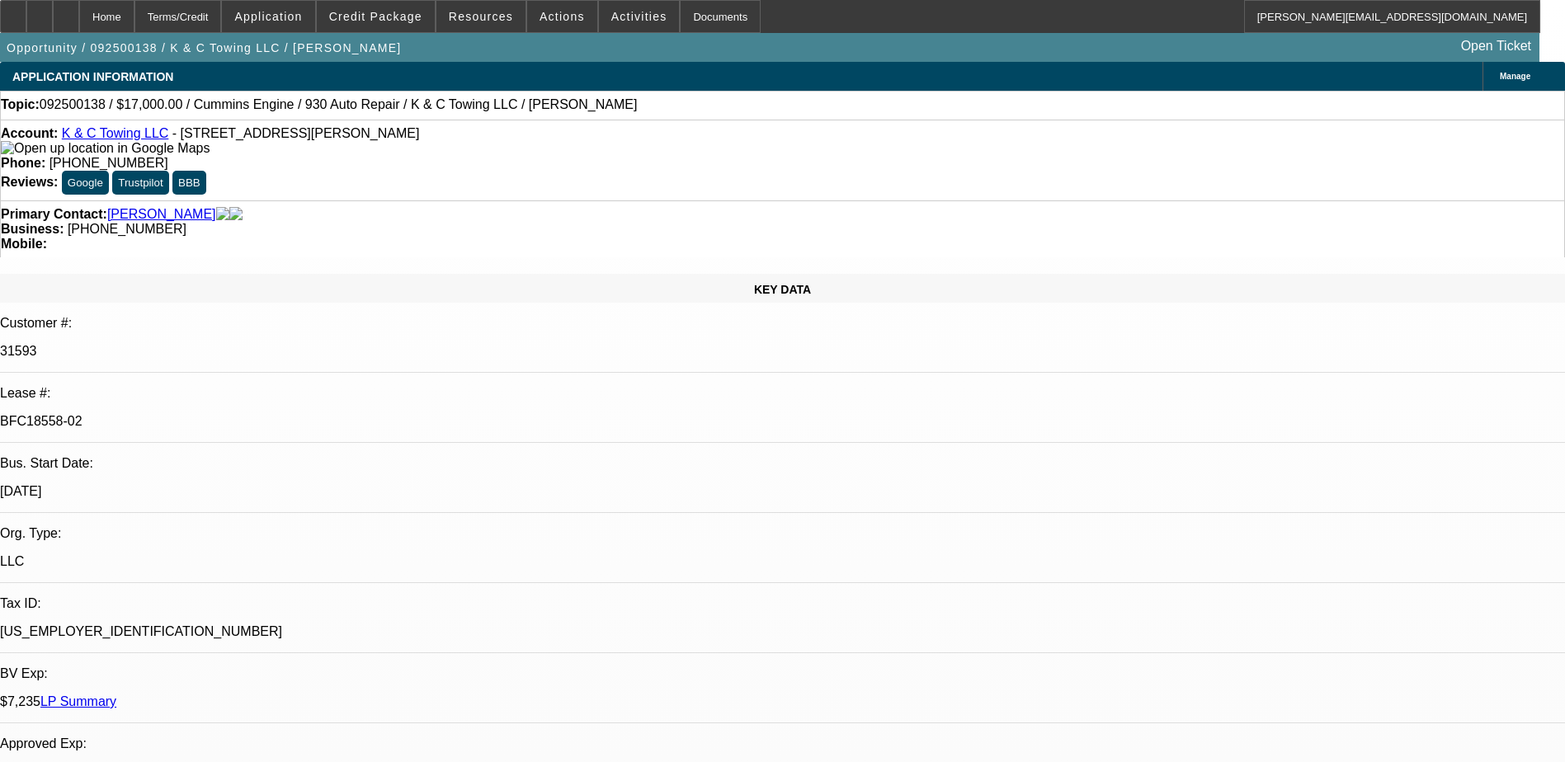
select select "6"
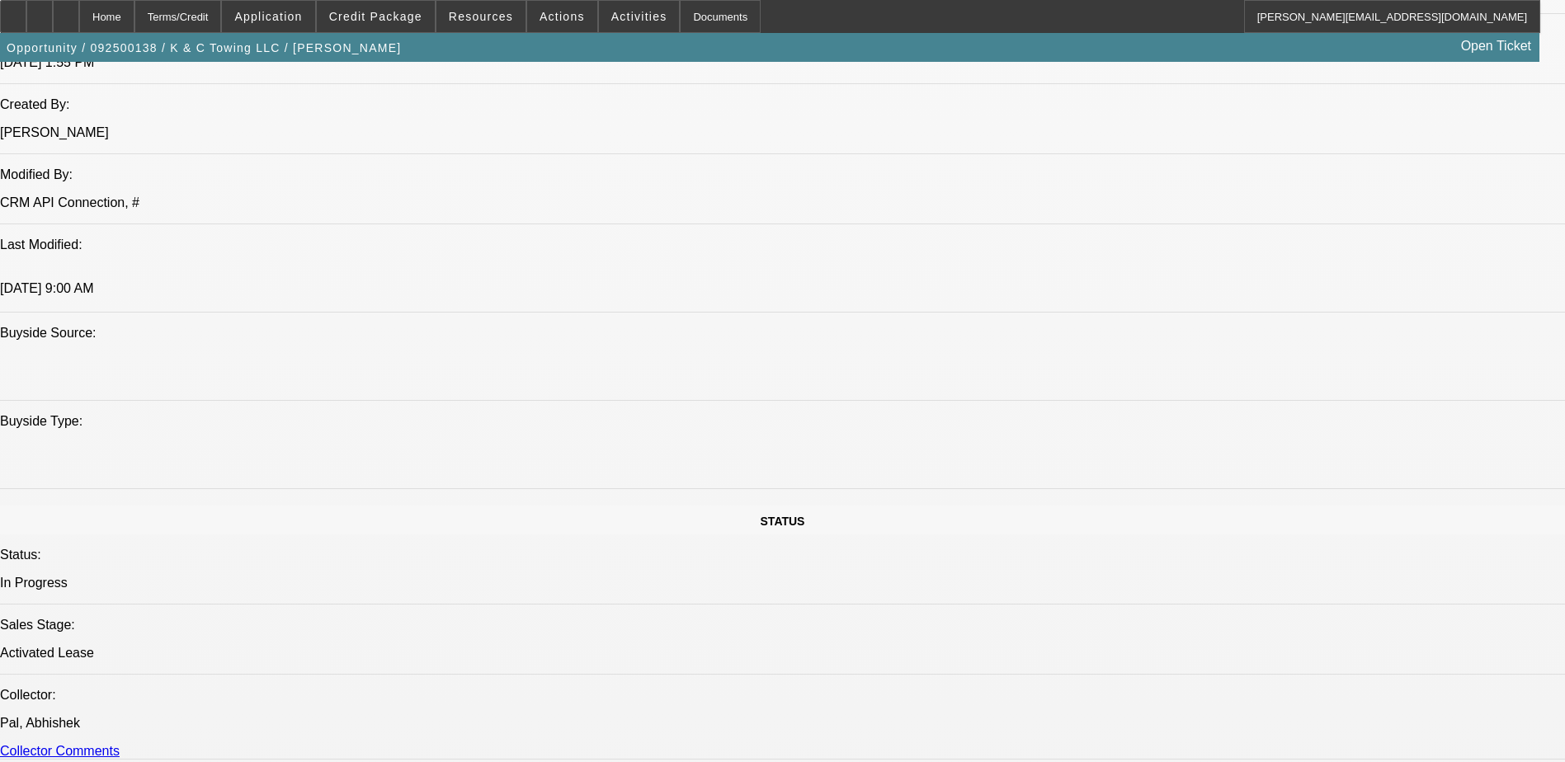
scroll to position [1485, 0]
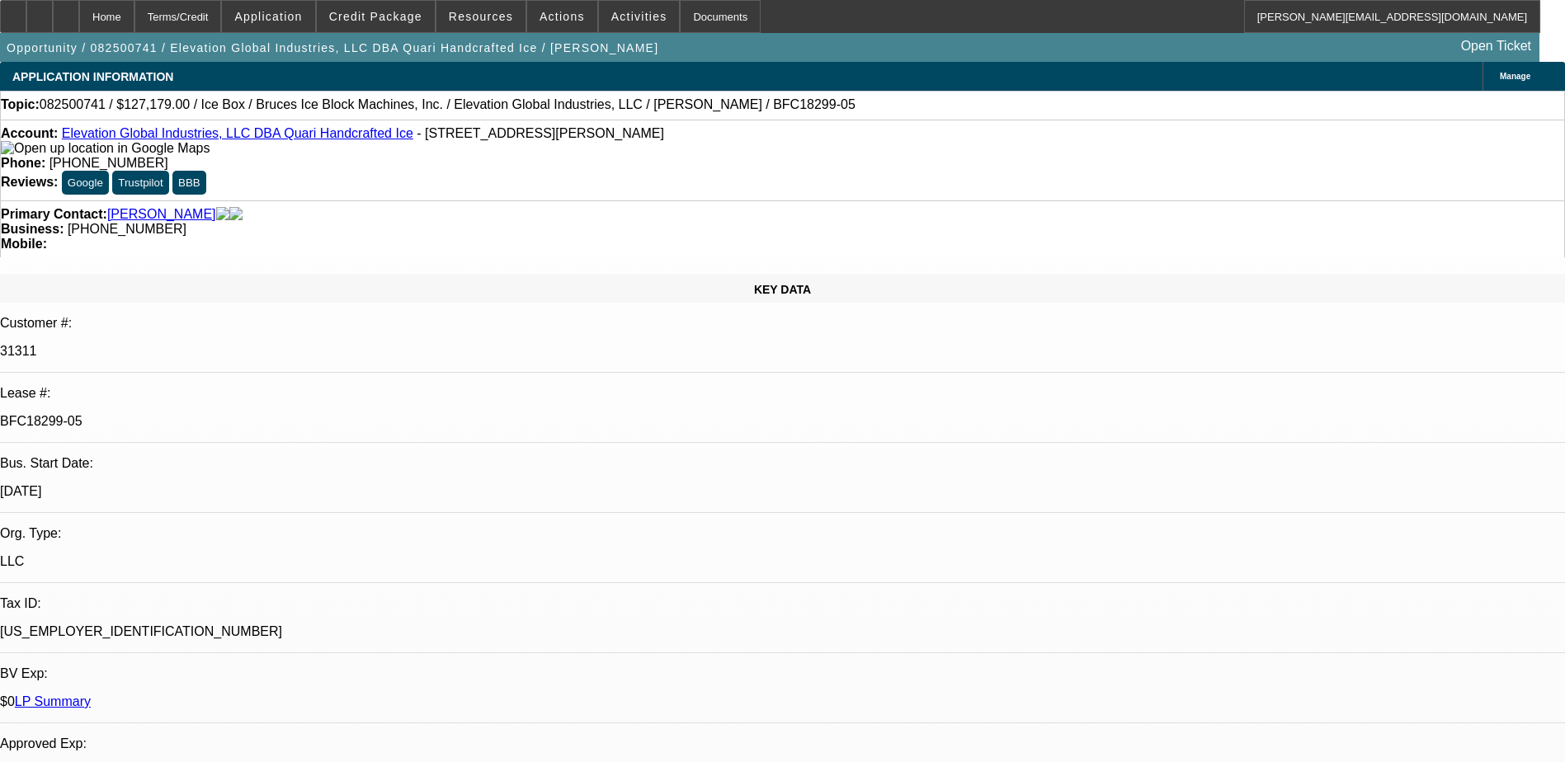
select select "0"
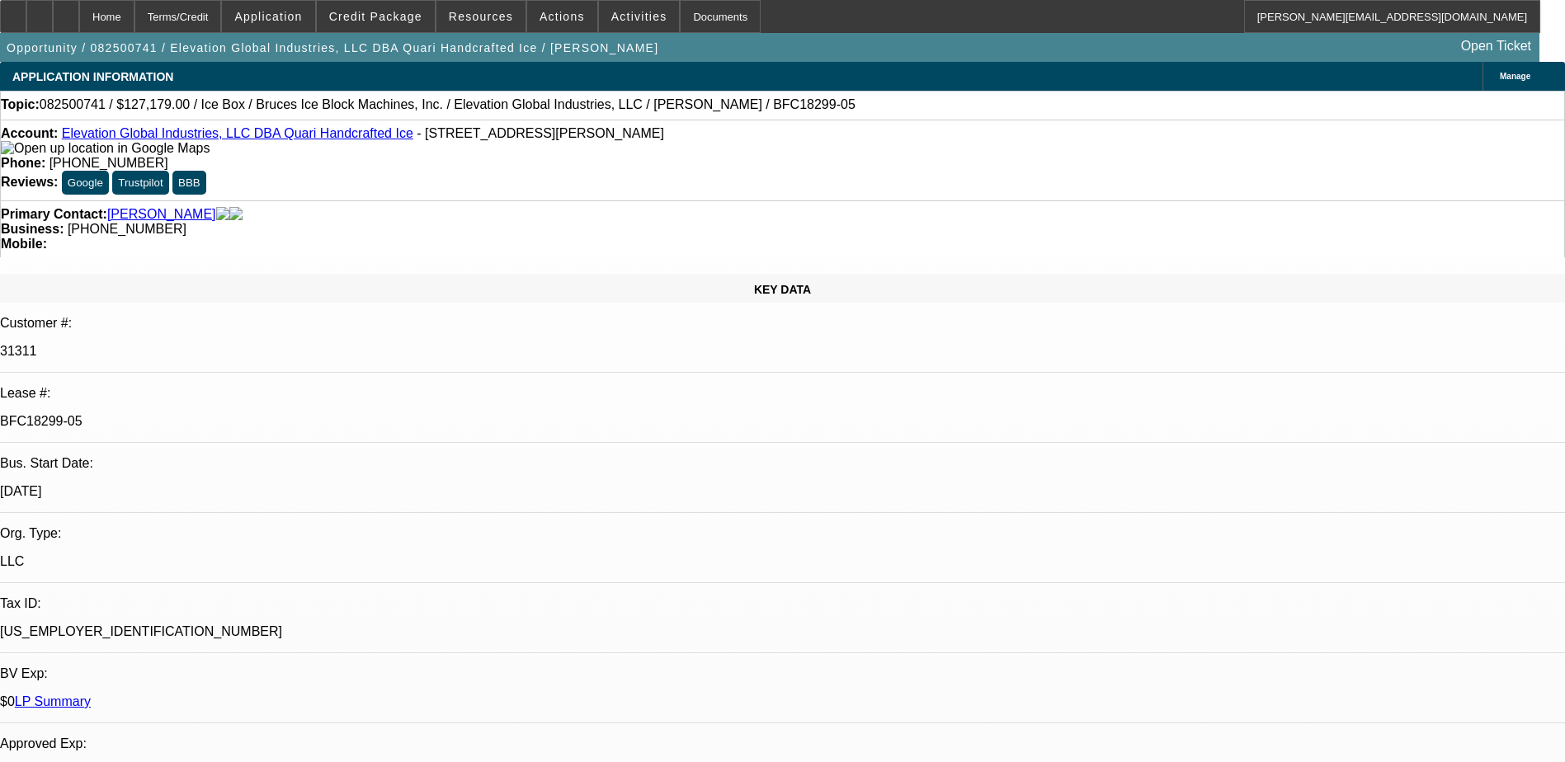
select select "0"
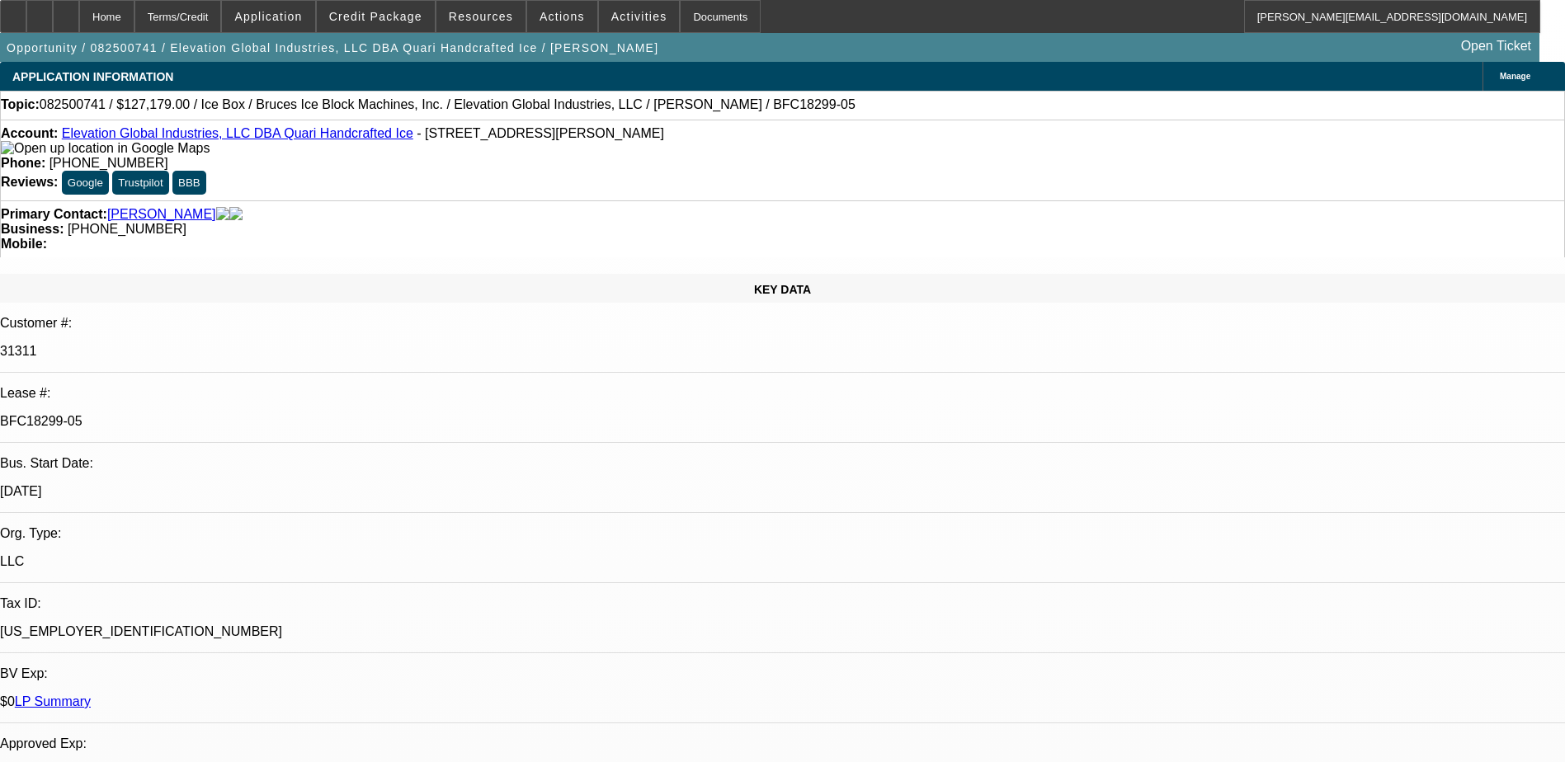
select select "0"
select select "1"
select select "6"
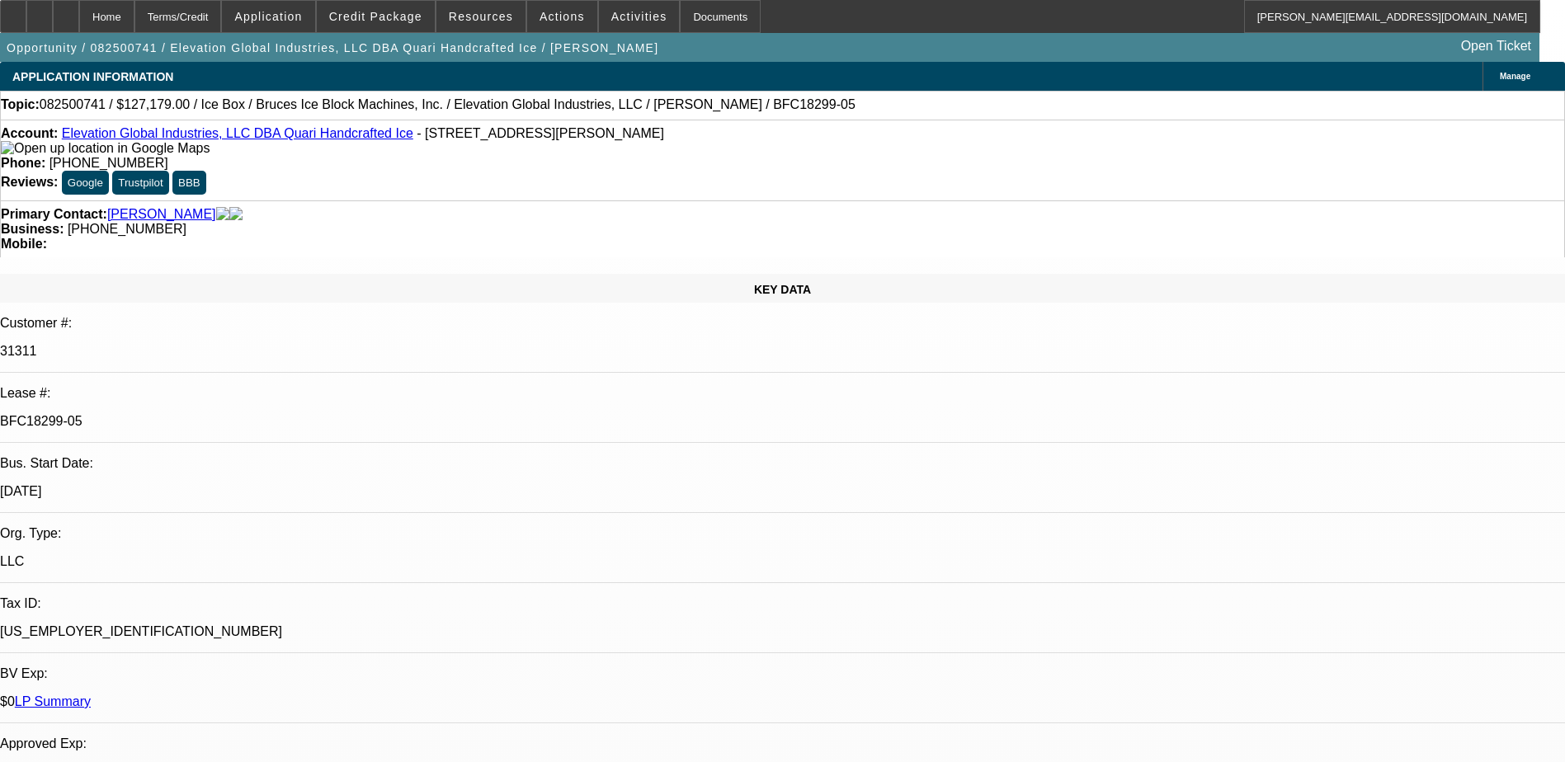
select select "1"
select select "6"
select select "1"
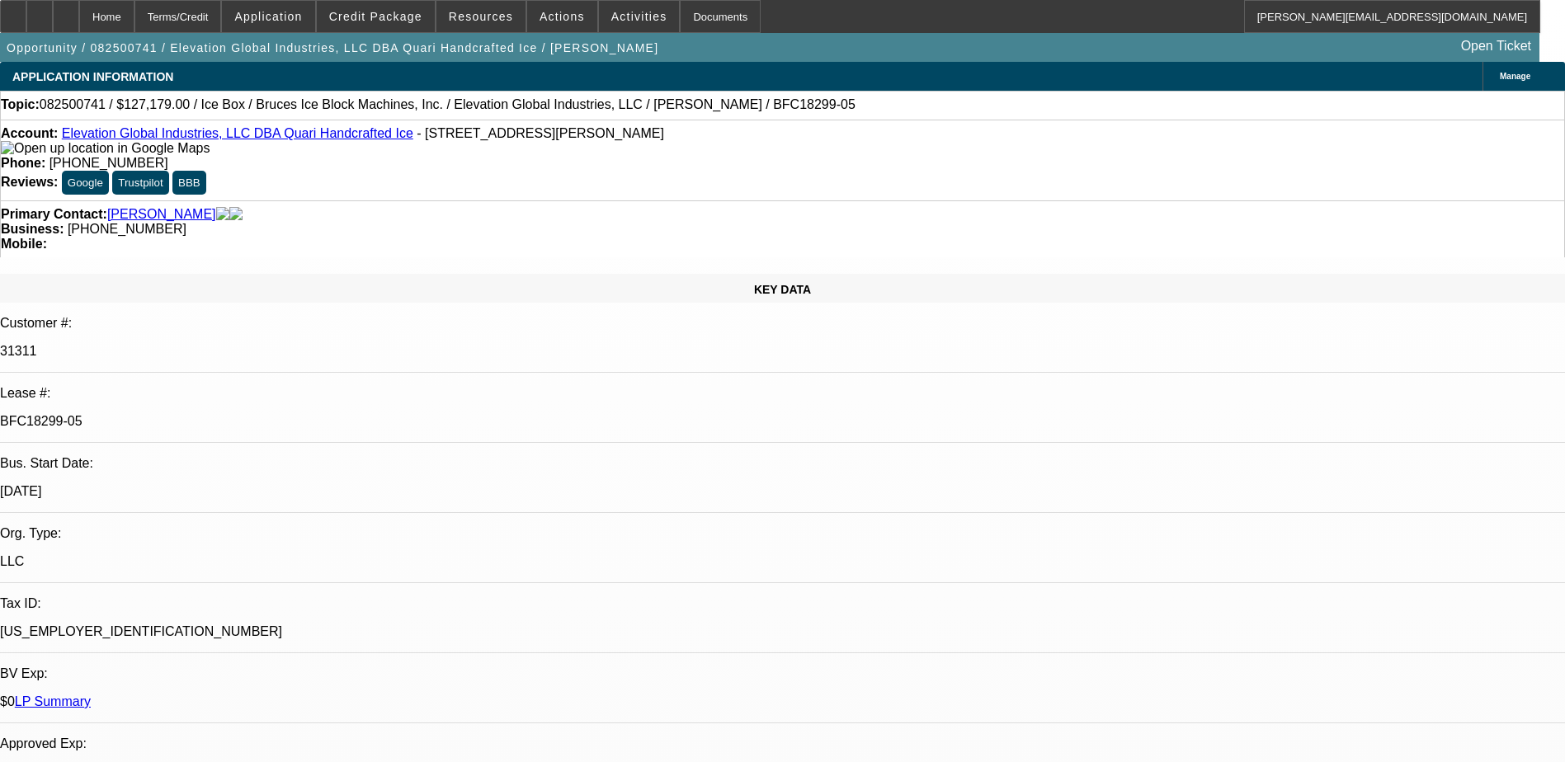
select select "6"
select select "1"
select select "6"
select select "0"
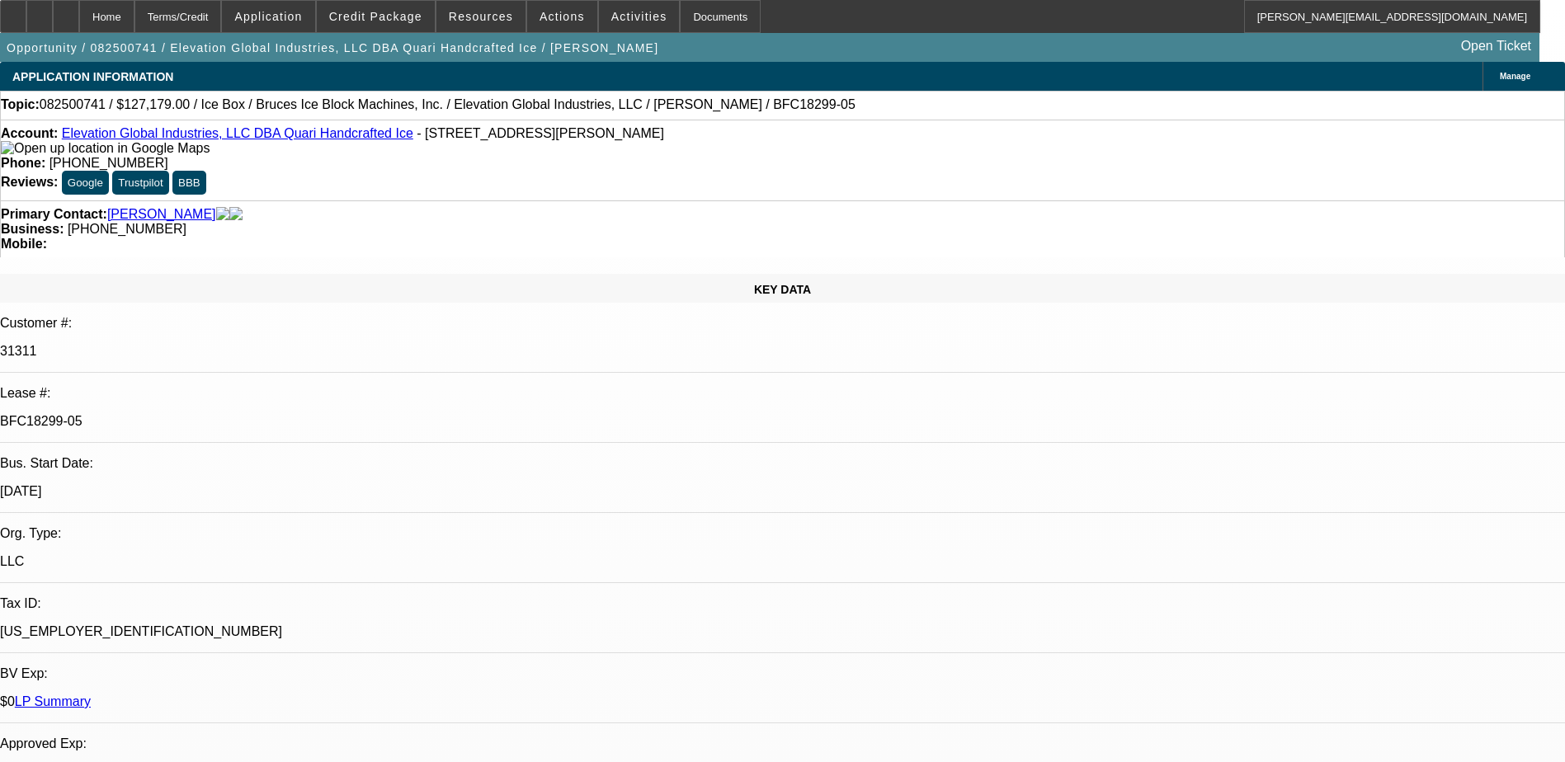
select select "0"
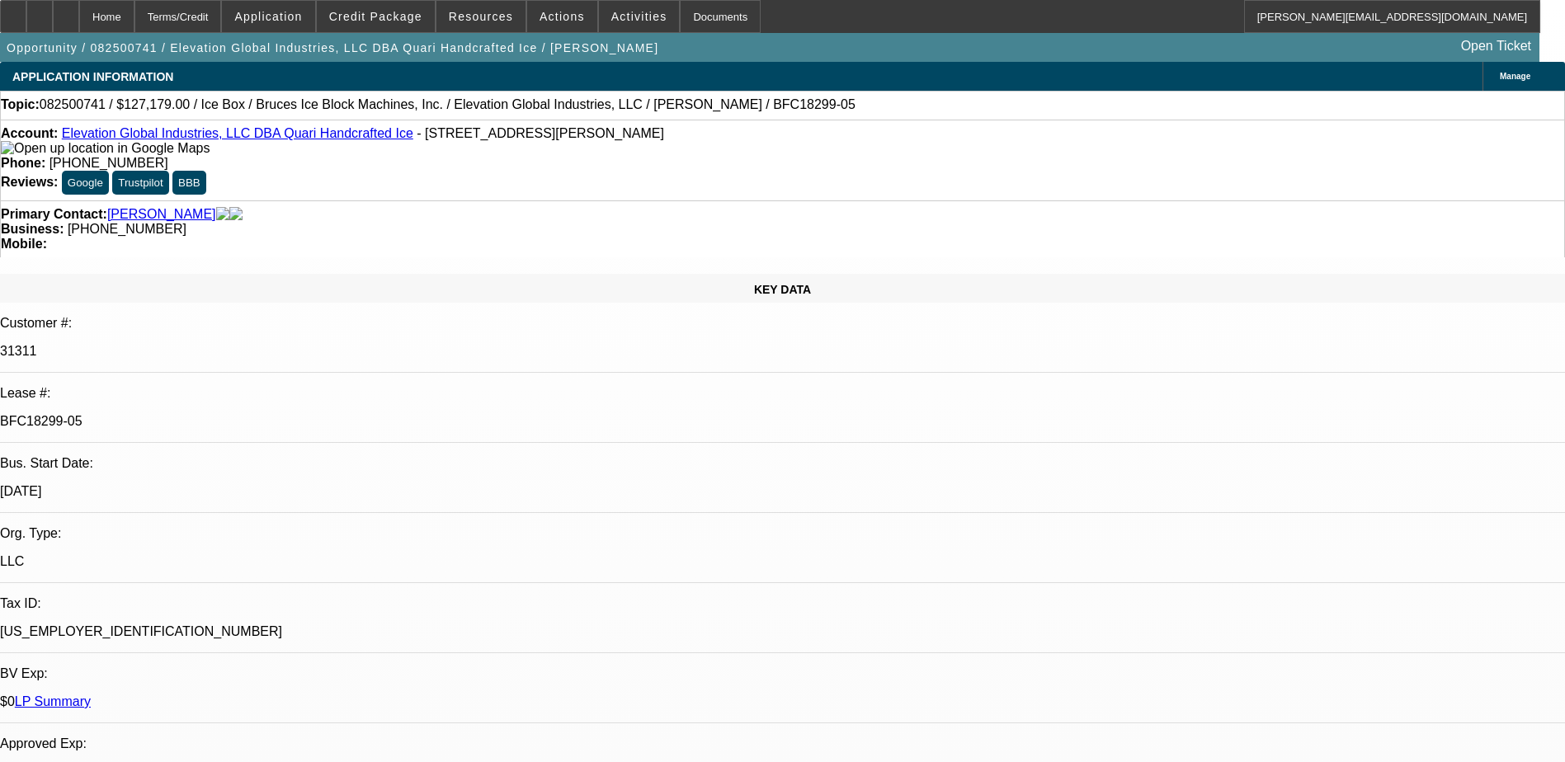
select select "0"
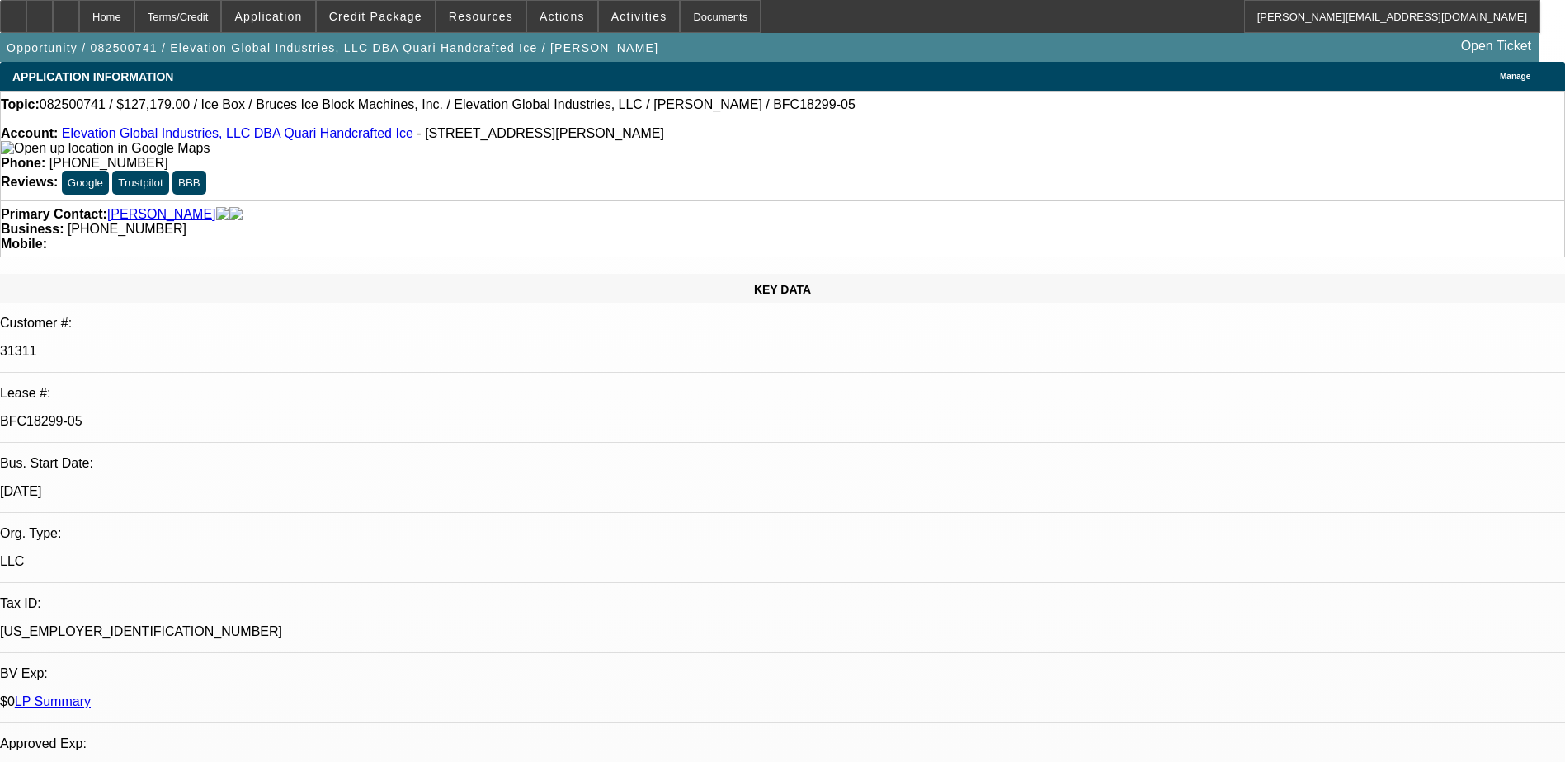
select select "0"
select select "1"
select select "6"
select select "1"
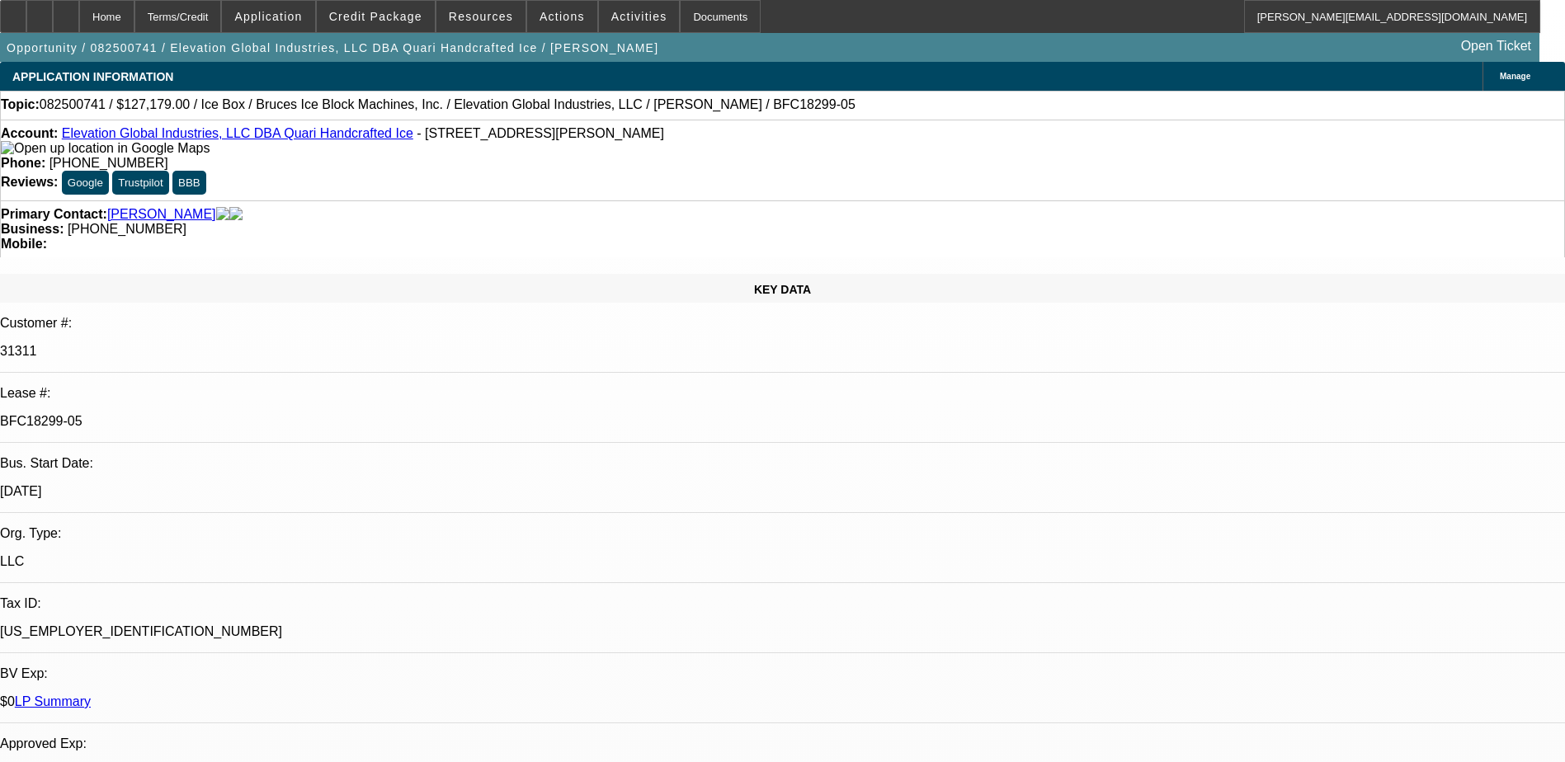
select select "1"
select select "6"
select select "1"
select select "6"
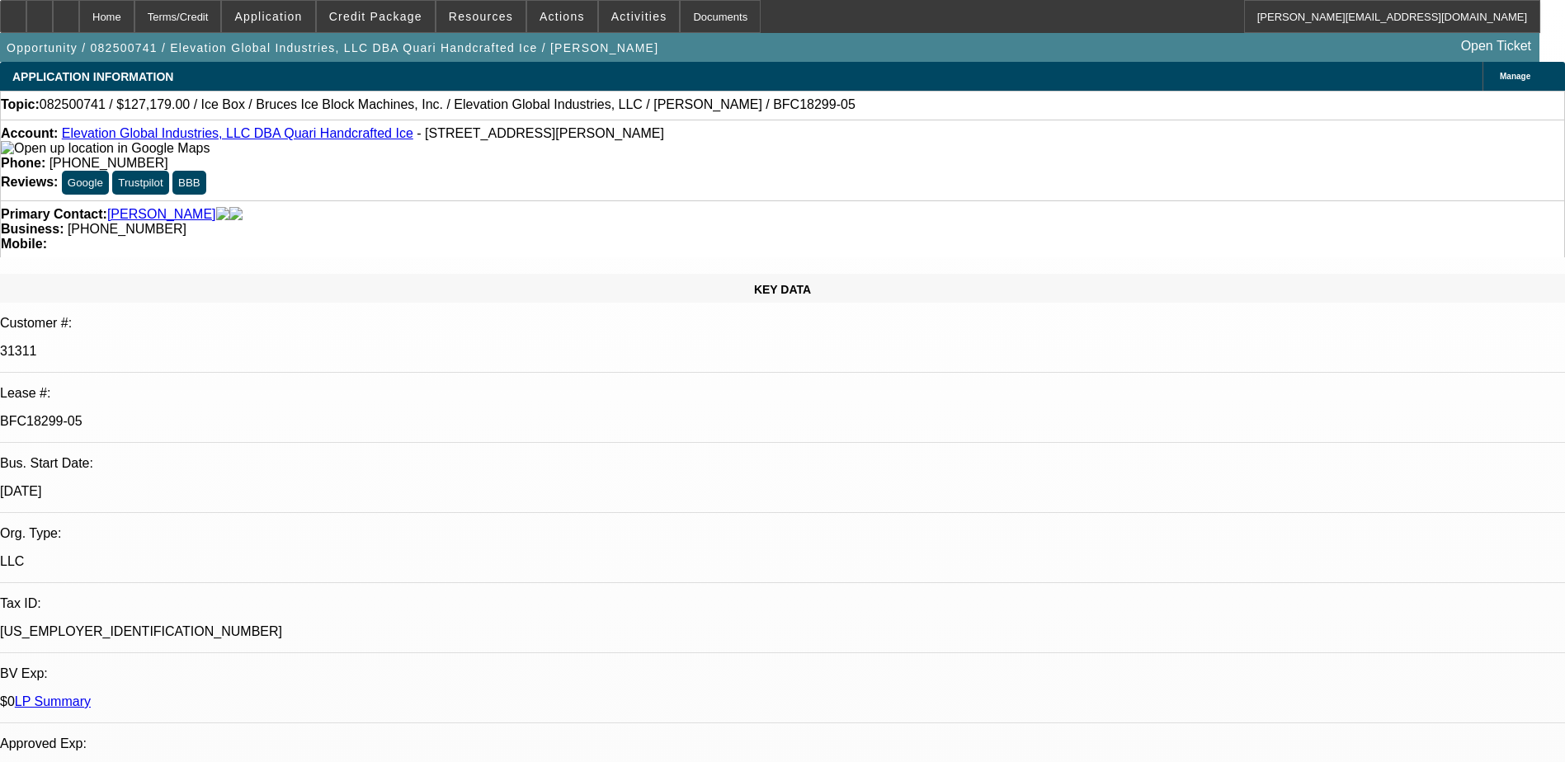
select select "1"
select select "6"
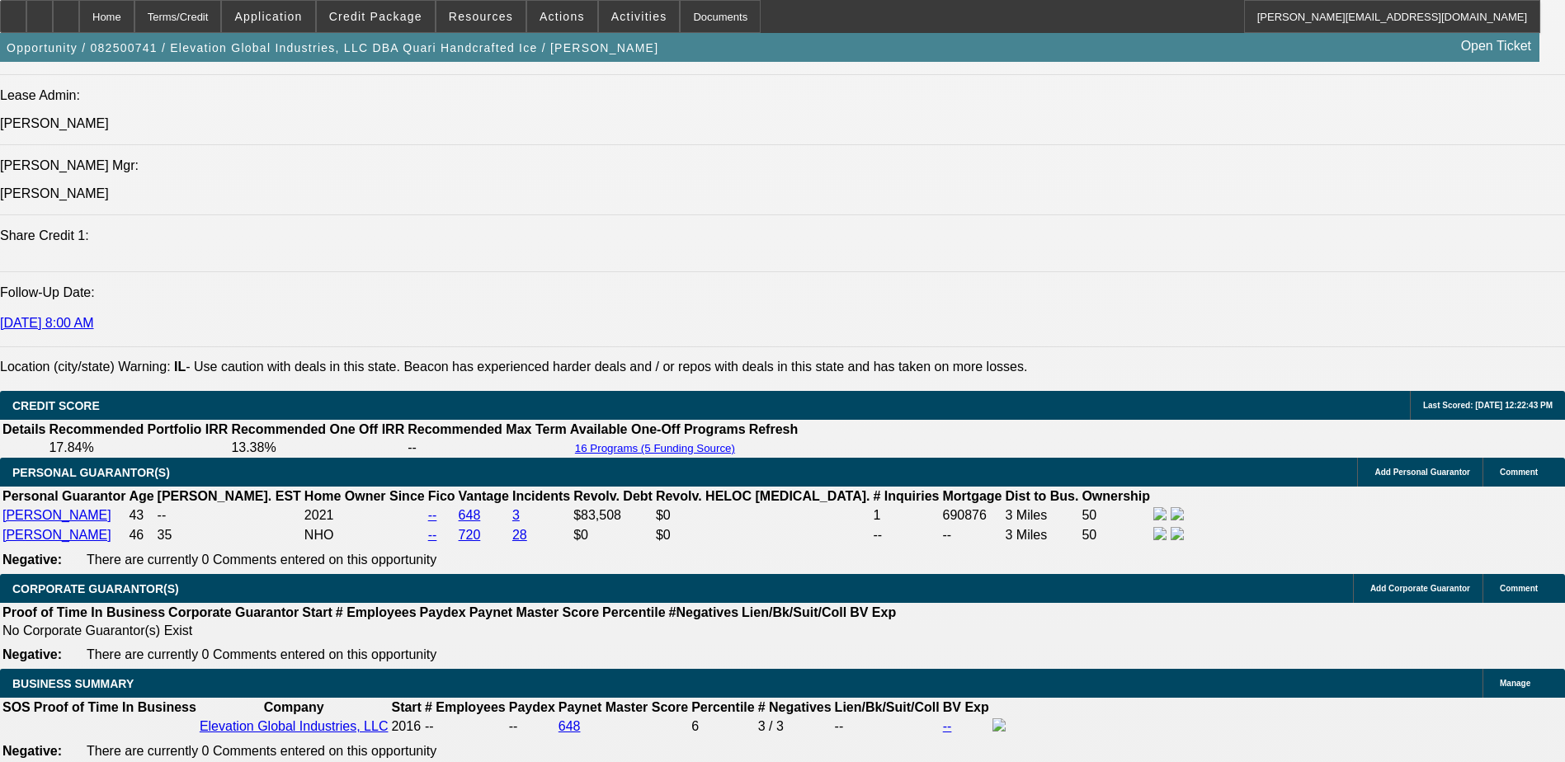
scroll to position [2063, 0]
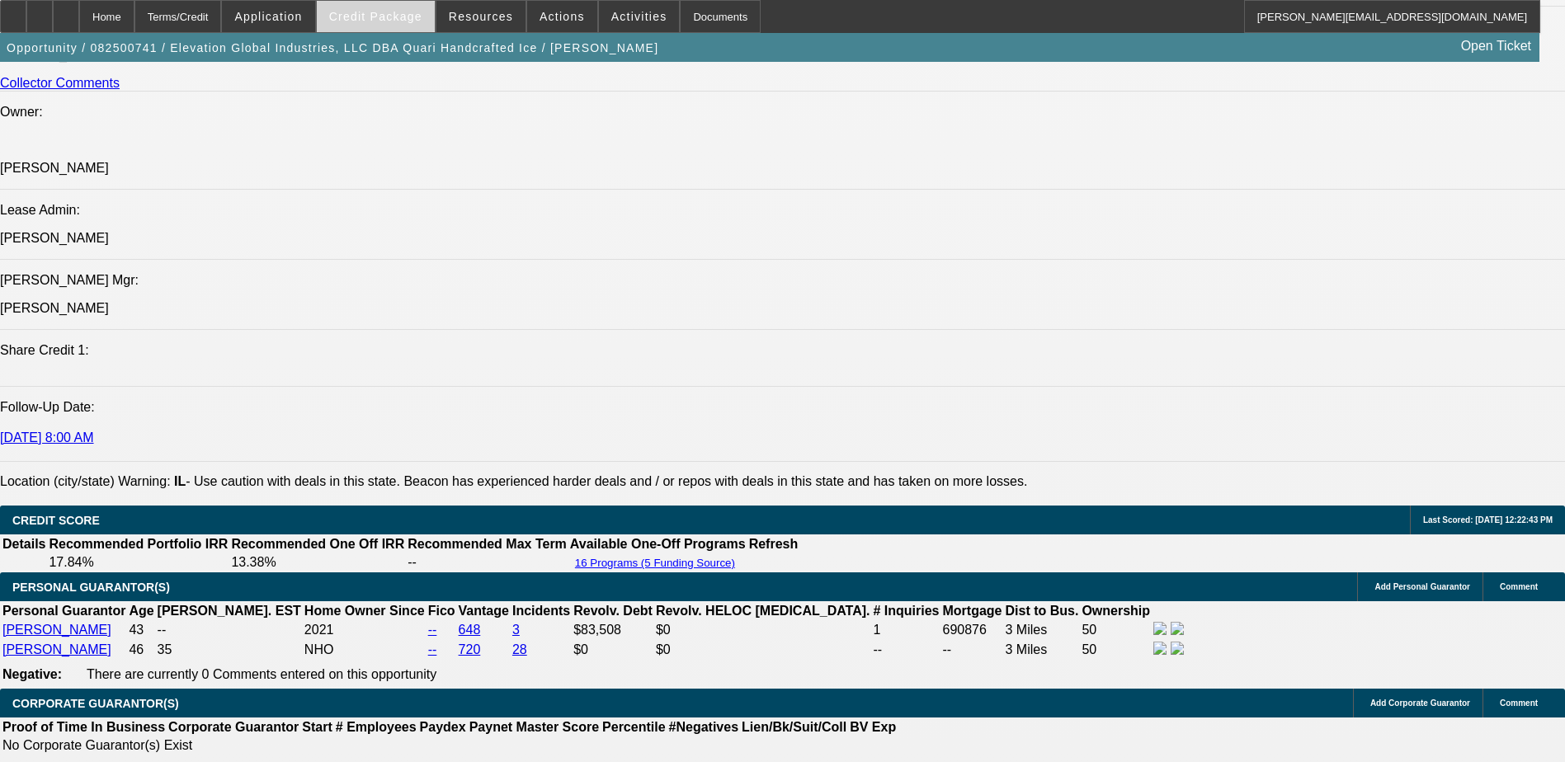
click at [372, 26] on span at bounding box center [376, 17] width 118 height 40
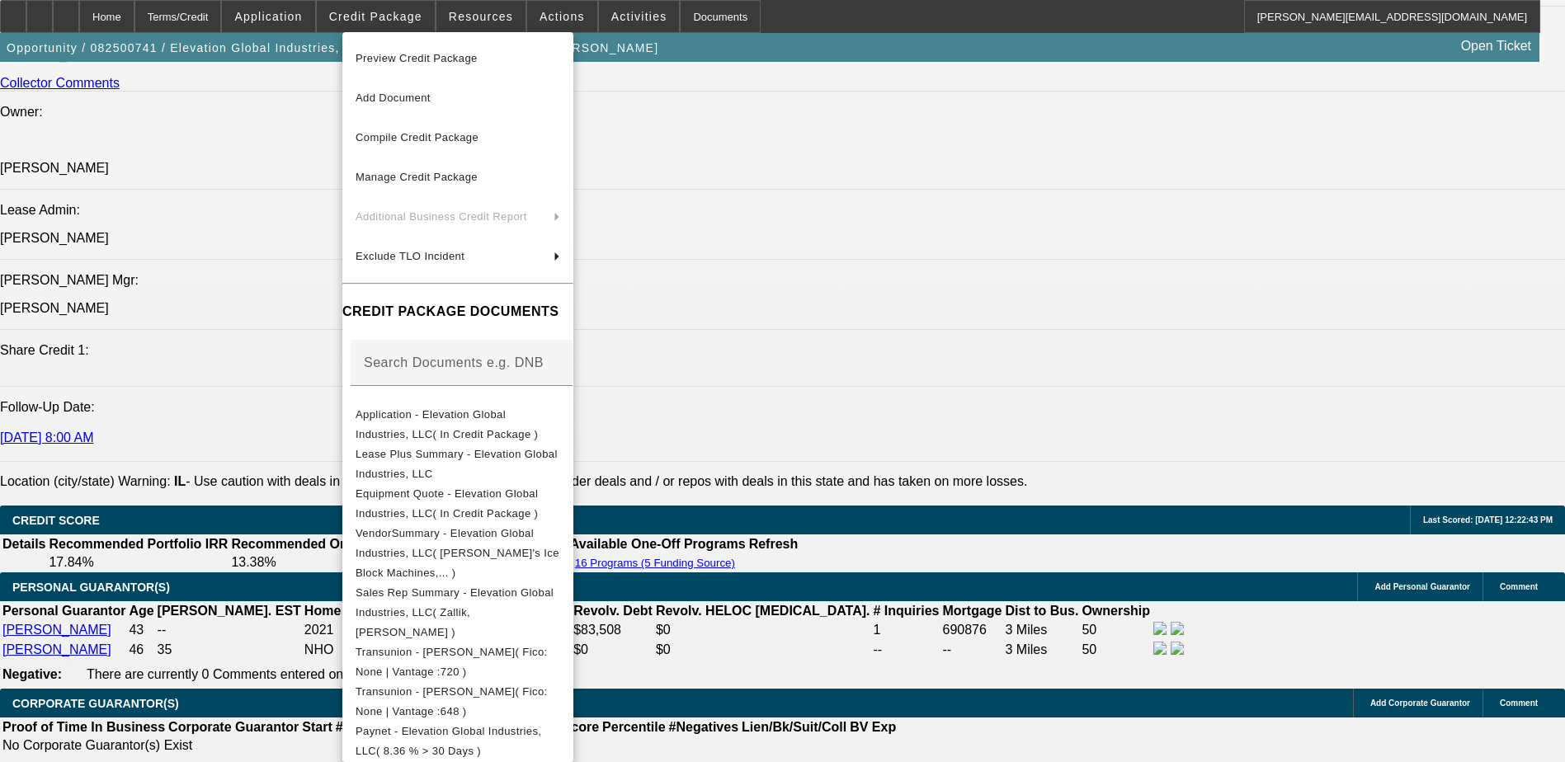
click at [392, 56] on span "Preview Credit Package" at bounding box center [417, 58] width 122 height 12
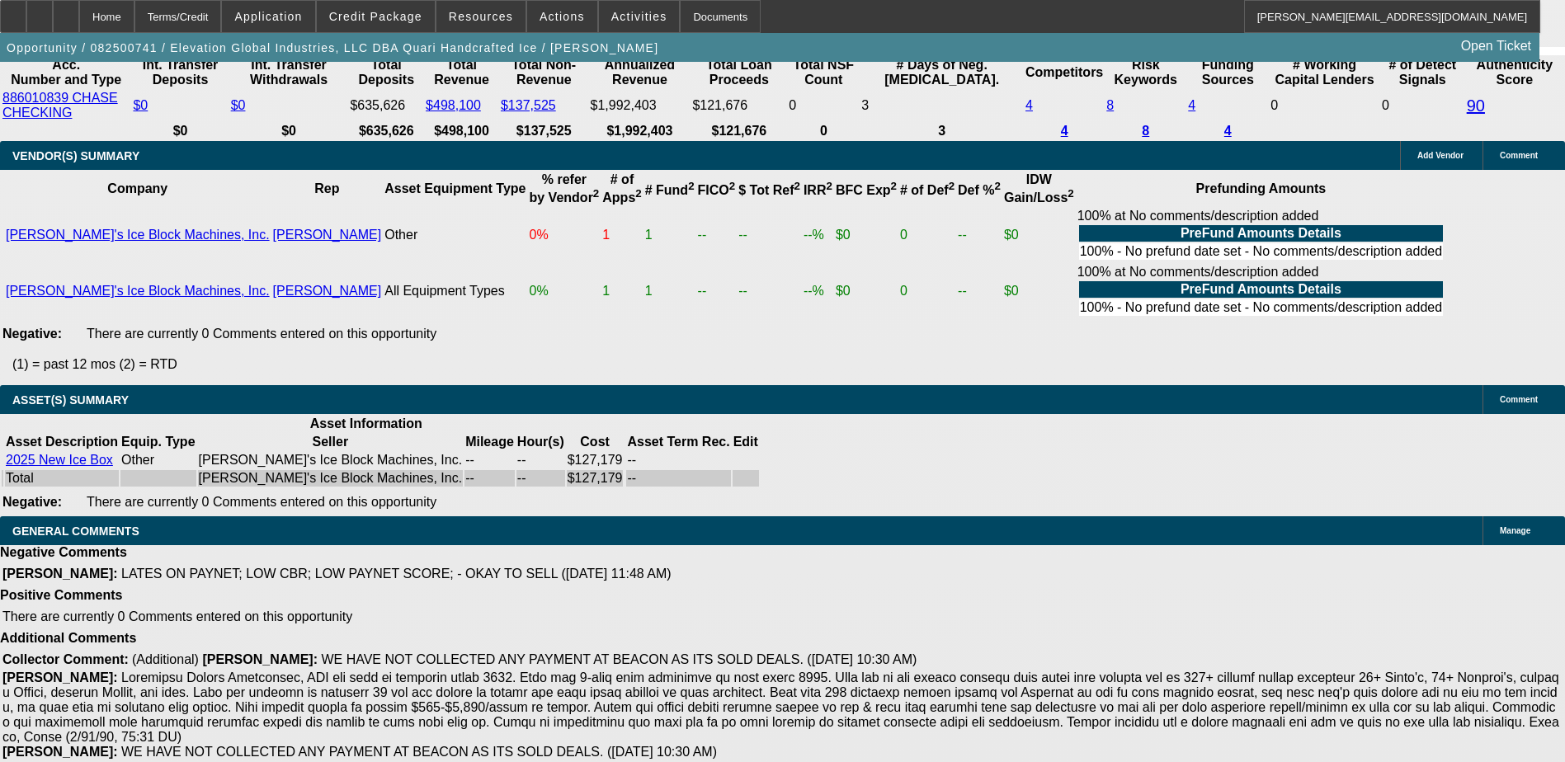
scroll to position [3031, 0]
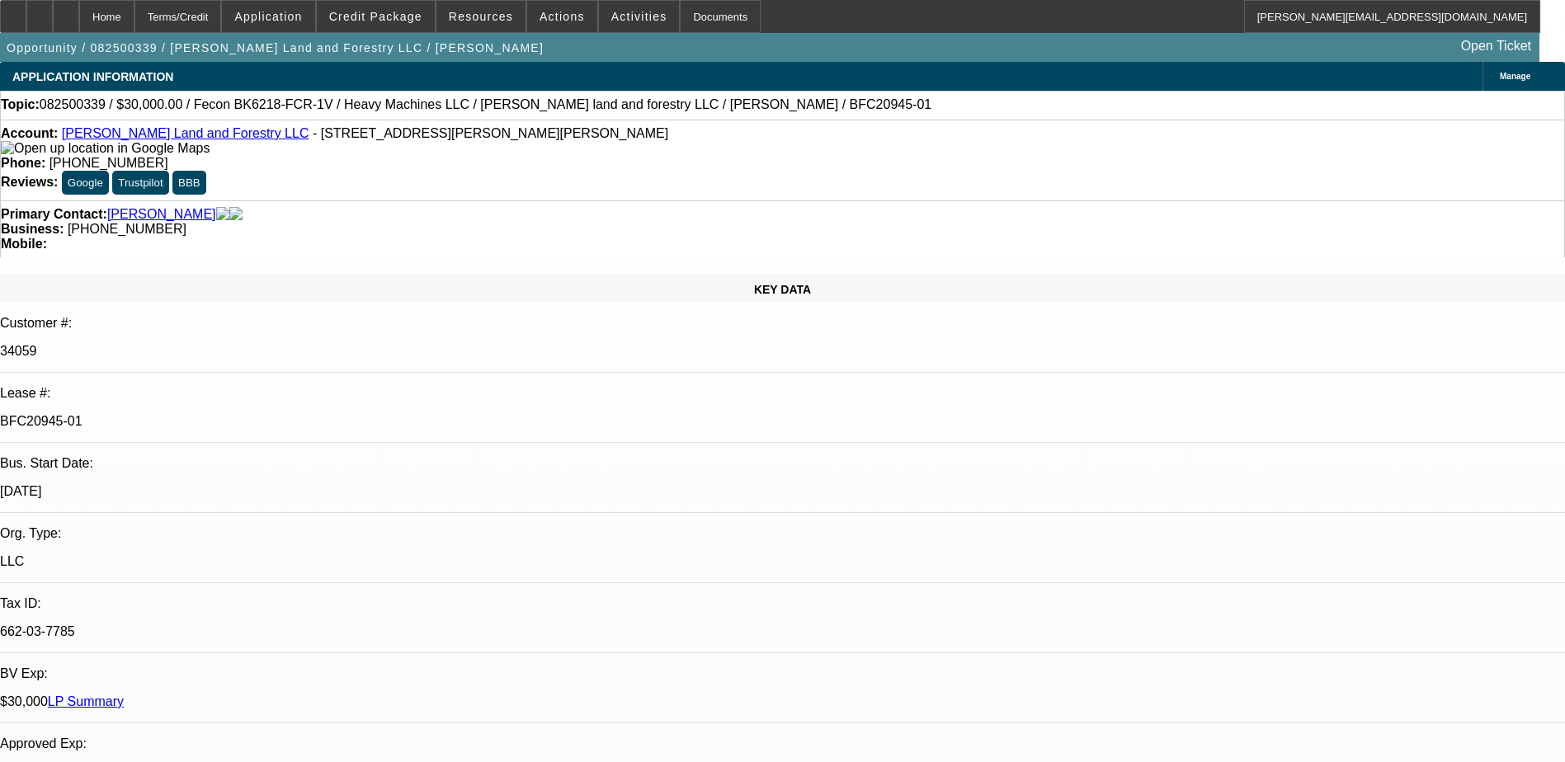
select select "0"
select select "2"
select select "0"
select select "2"
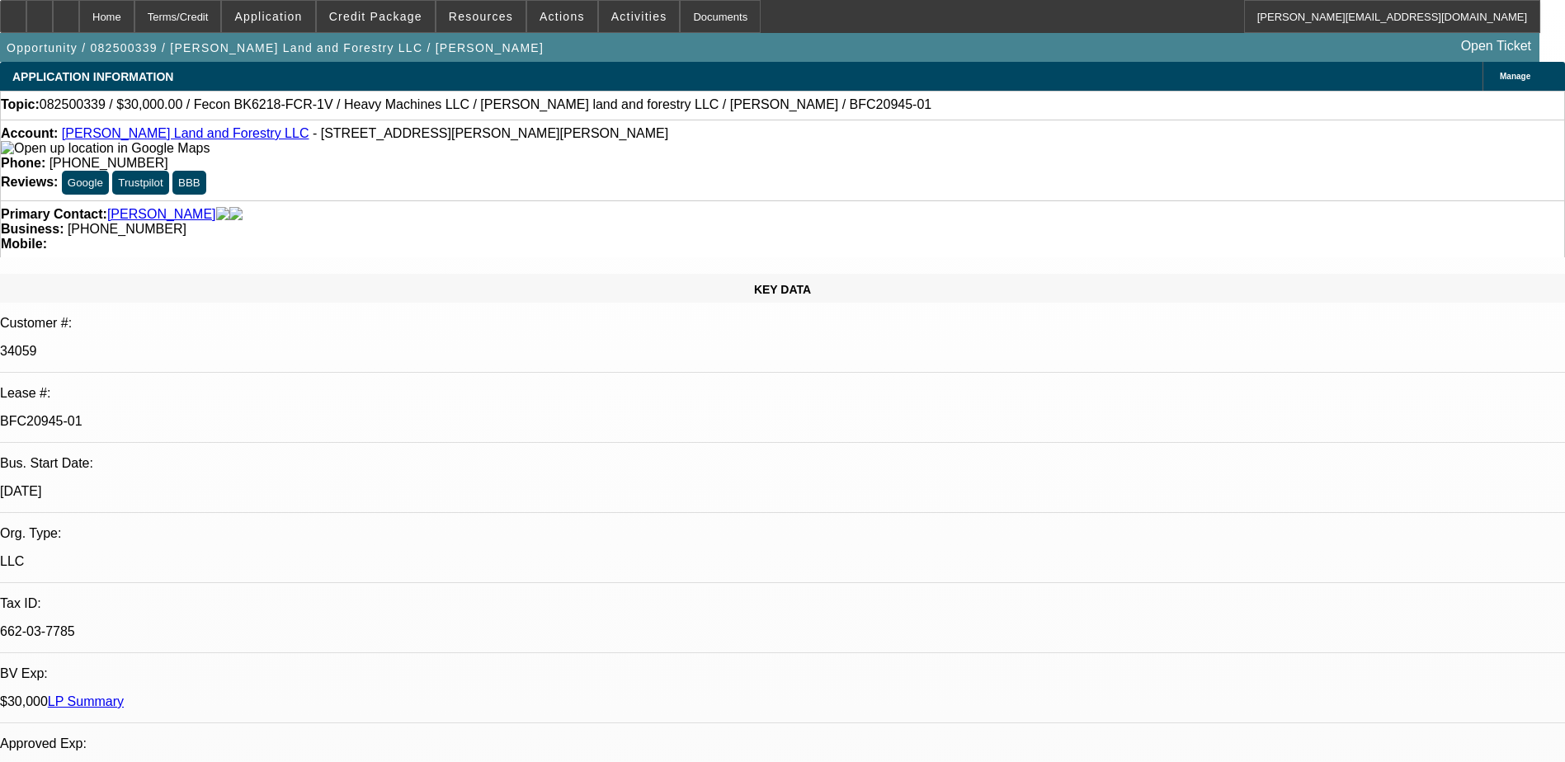
select select "0"
select select "0.2"
select select "2"
select select "0"
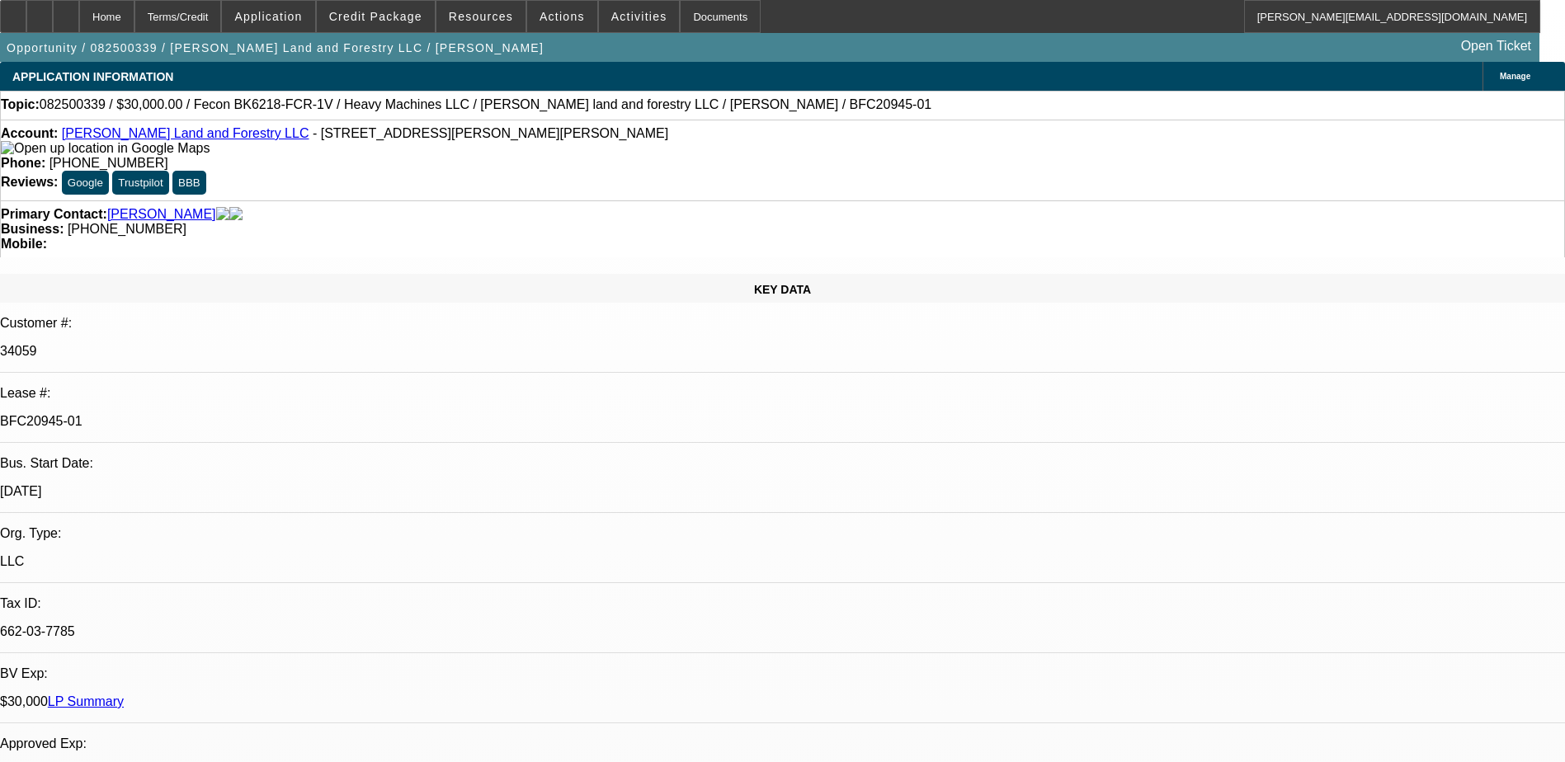
select select "0"
select select "1"
select select "2"
select select "6"
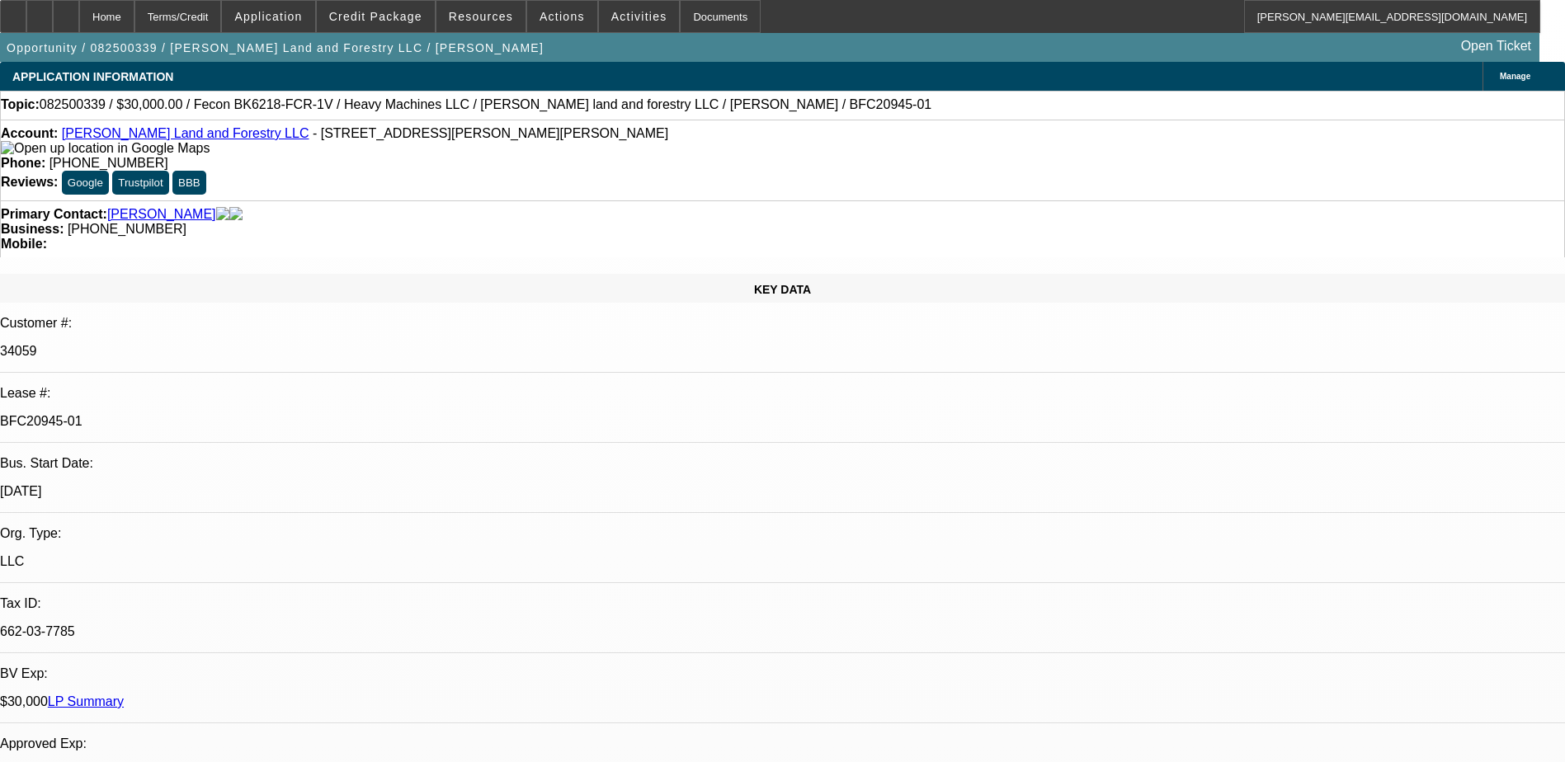
select select "1"
select select "2"
select select "6"
select select "1"
select select "2"
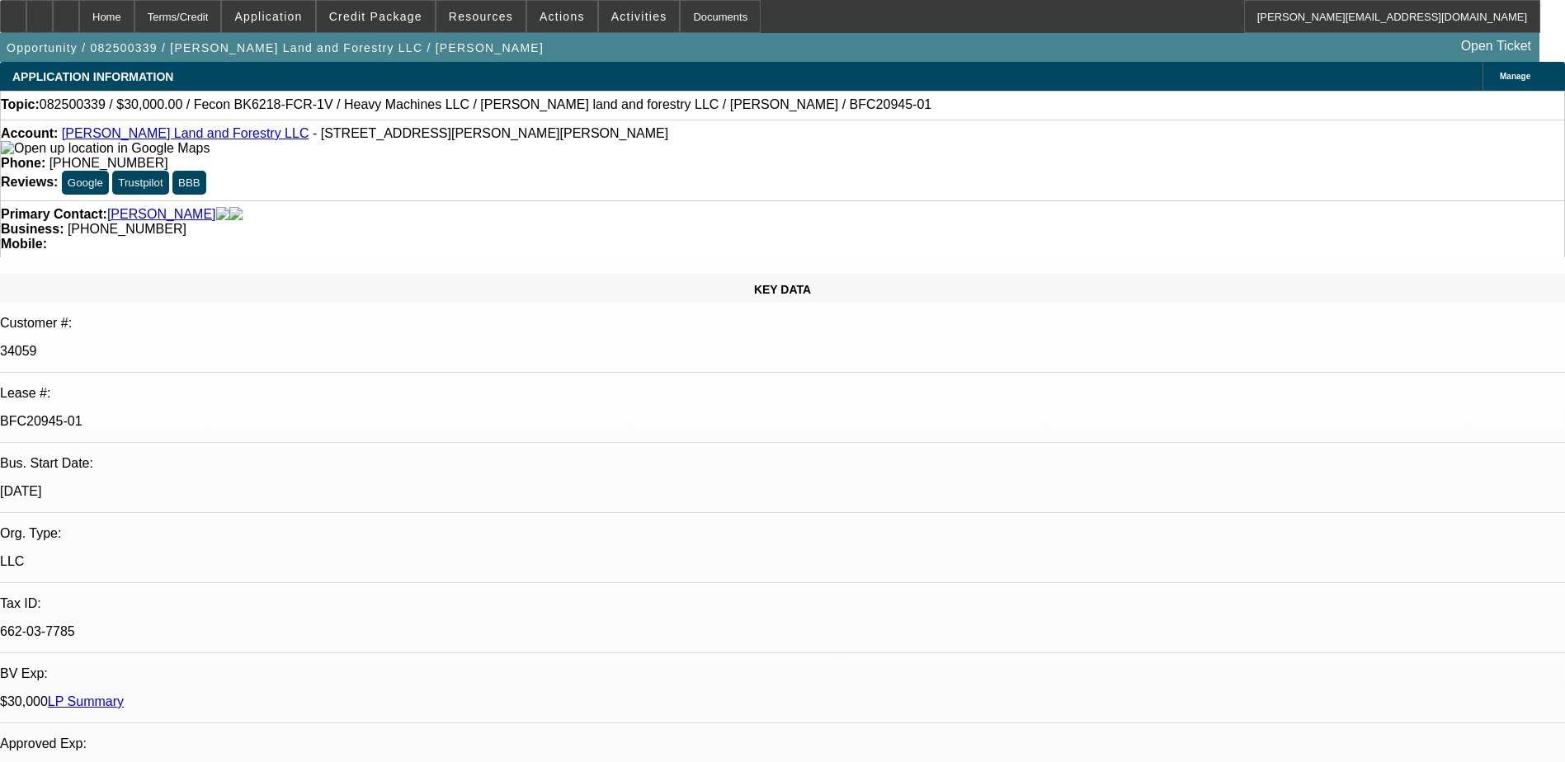
select select "6"
select select "1"
select select "19"
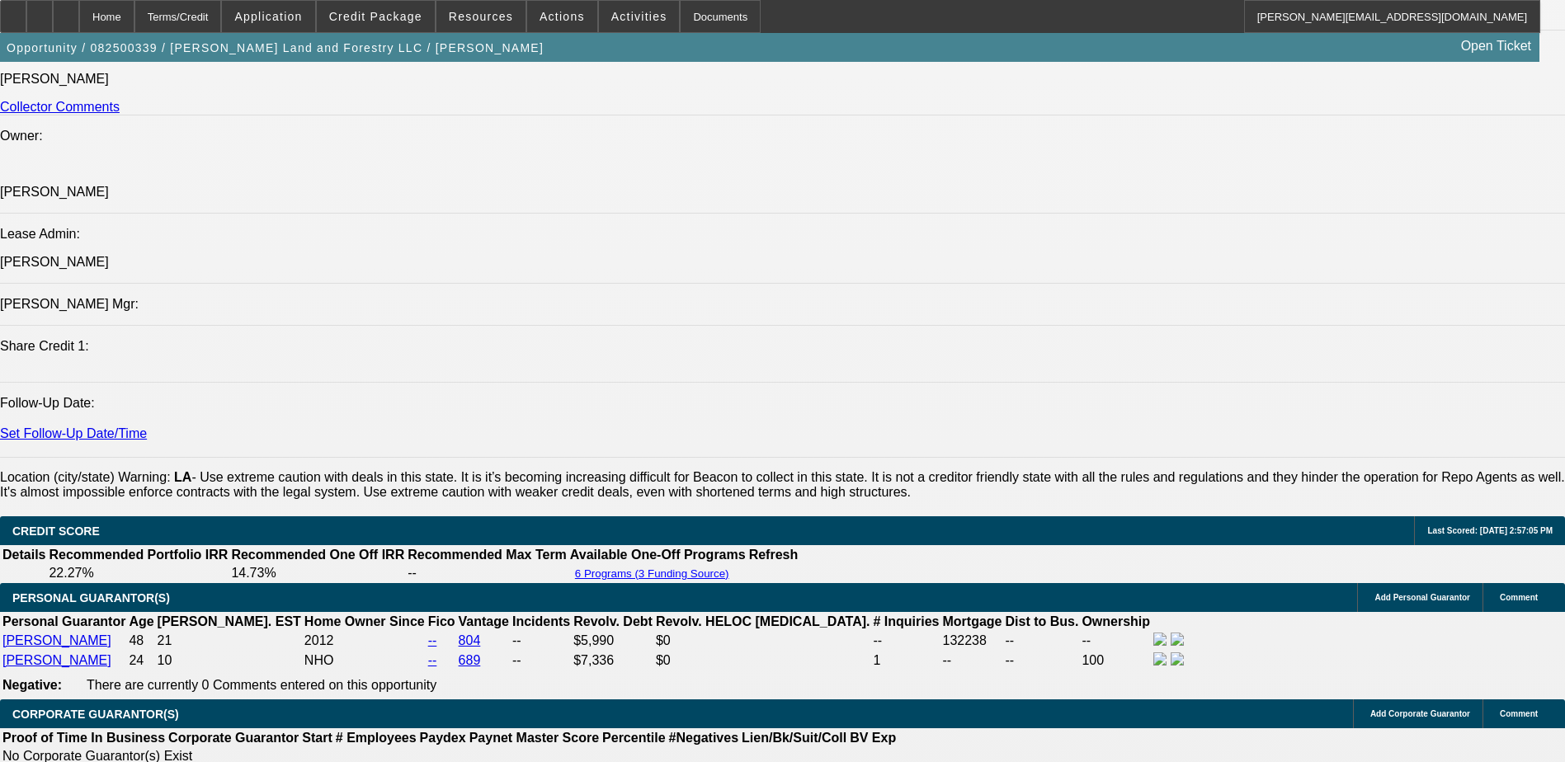
scroll to position [1980, 0]
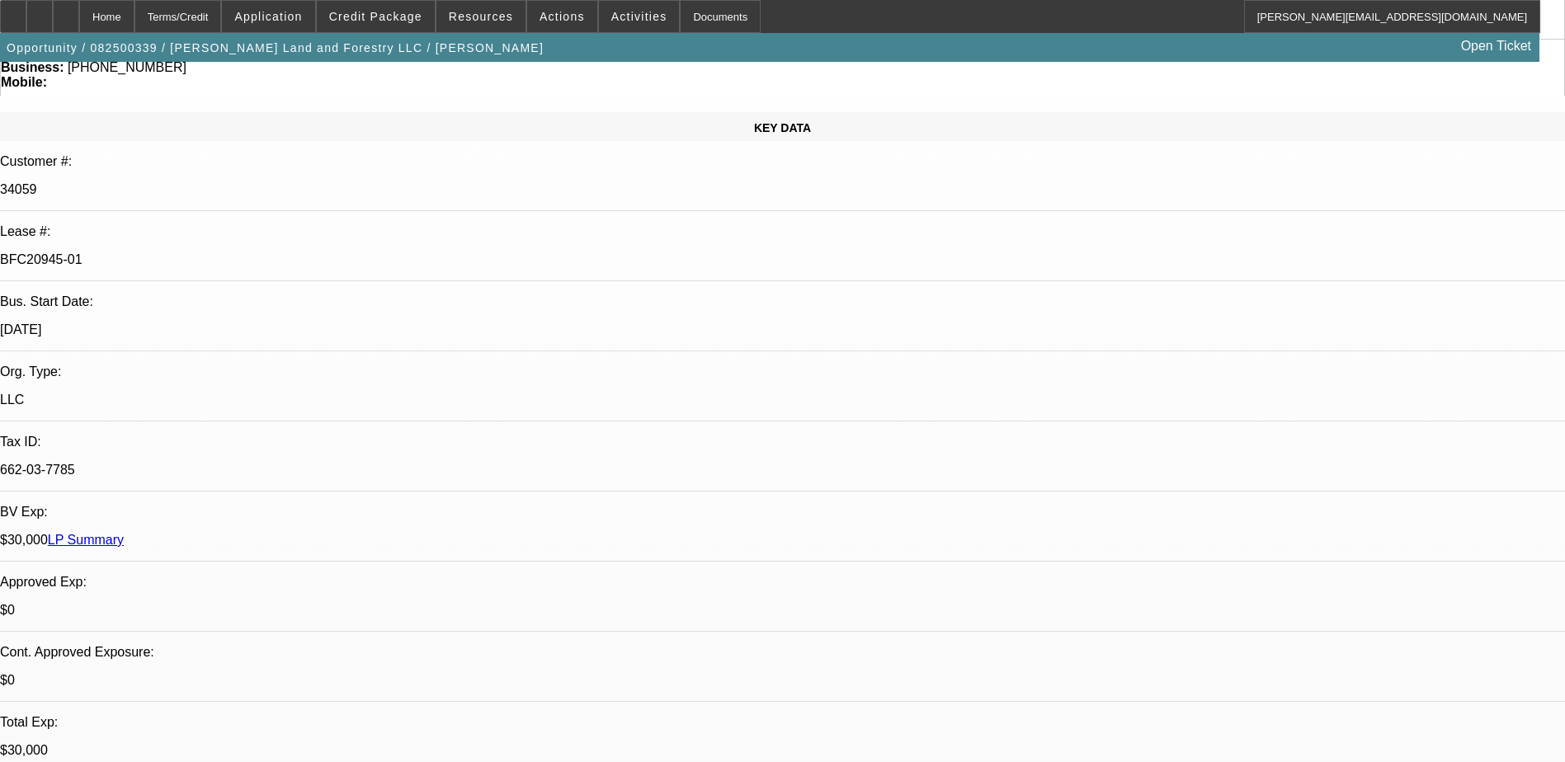
scroll to position [0, 0]
